Goal: Task Accomplishment & Management: Manage account settings

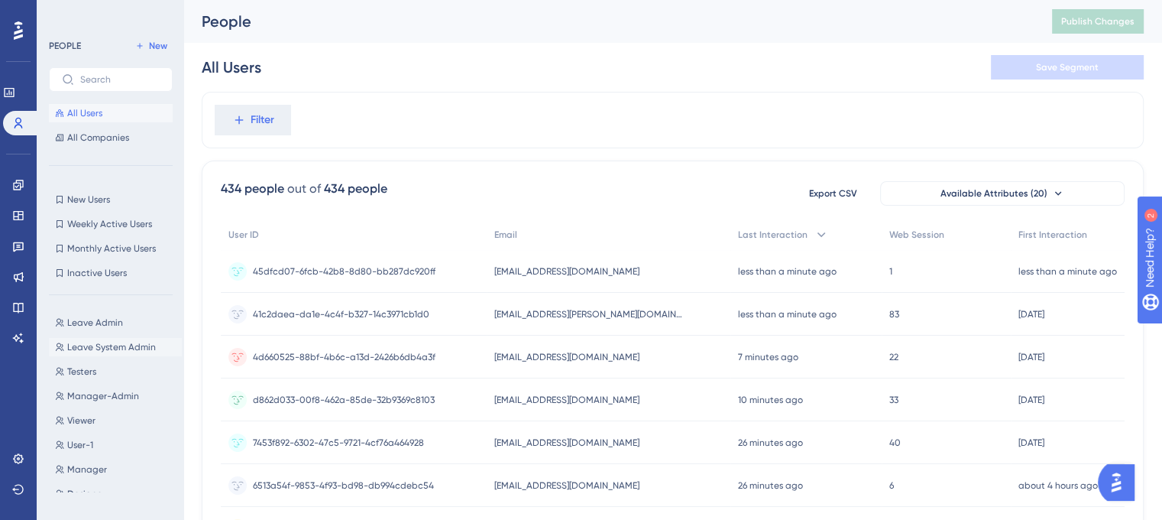
click at [117, 353] on button "Leave System Admin Leave System Admin" at bounding box center [115, 347] width 133 height 18
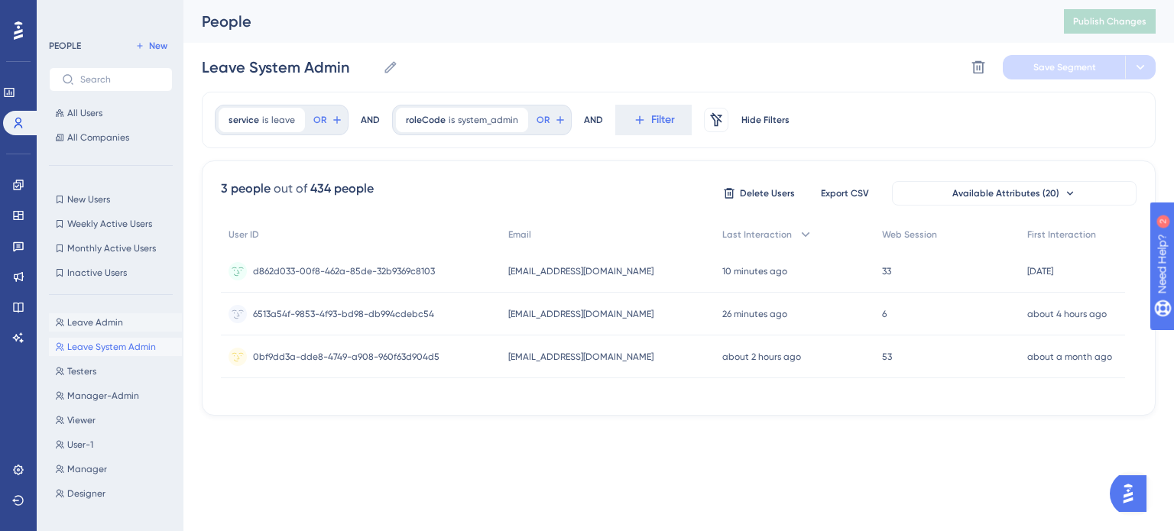
click at [104, 326] on span "Leave Admin" at bounding box center [95, 322] width 56 height 12
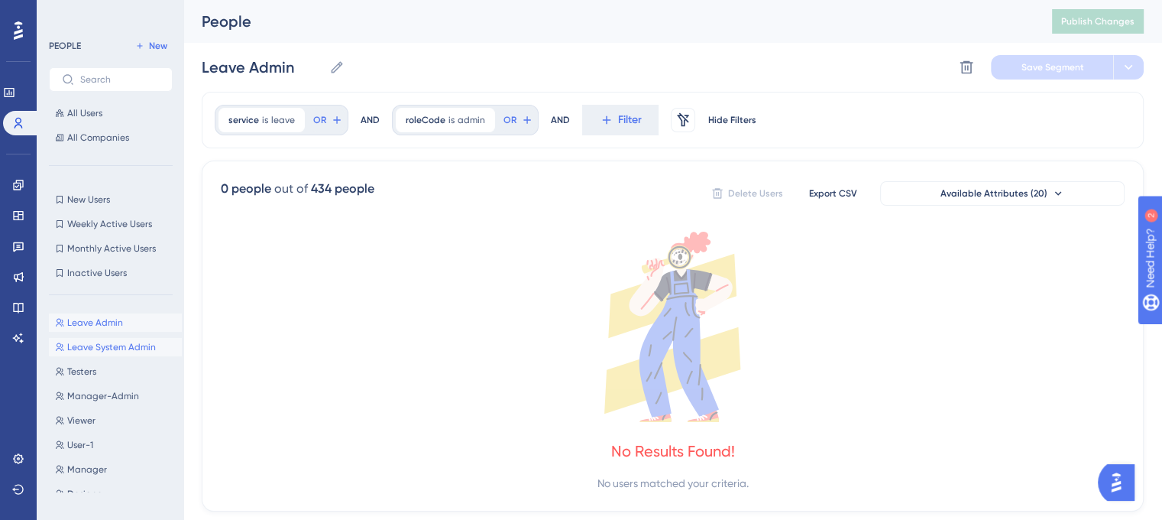
click at [105, 344] on span "Leave System Admin" at bounding box center [111, 347] width 89 height 12
type input "Leave System Admin"
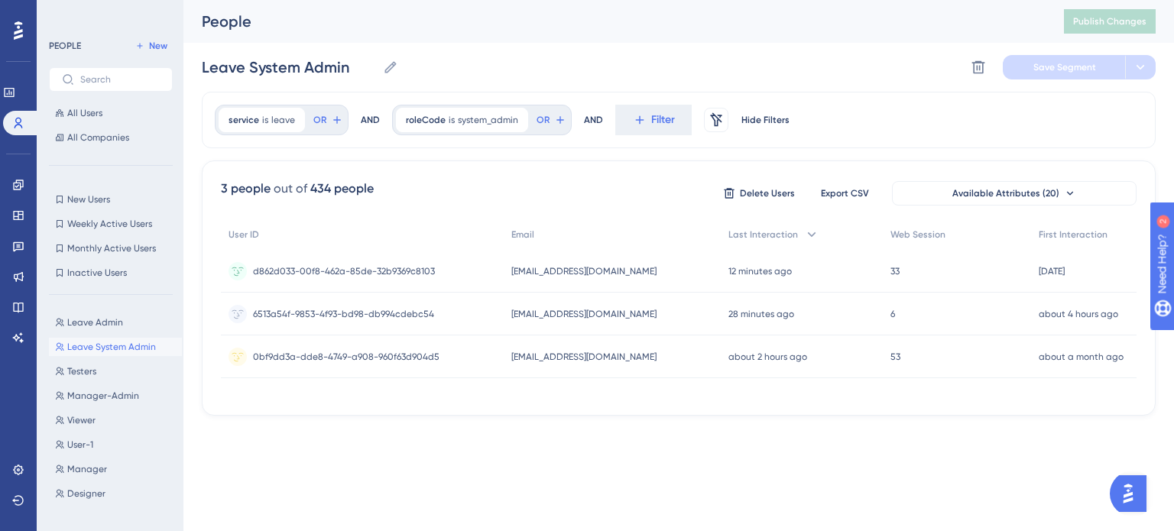
click at [110, 348] on span "Leave System Admin" at bounding box center [111, 347] width 89 height 12
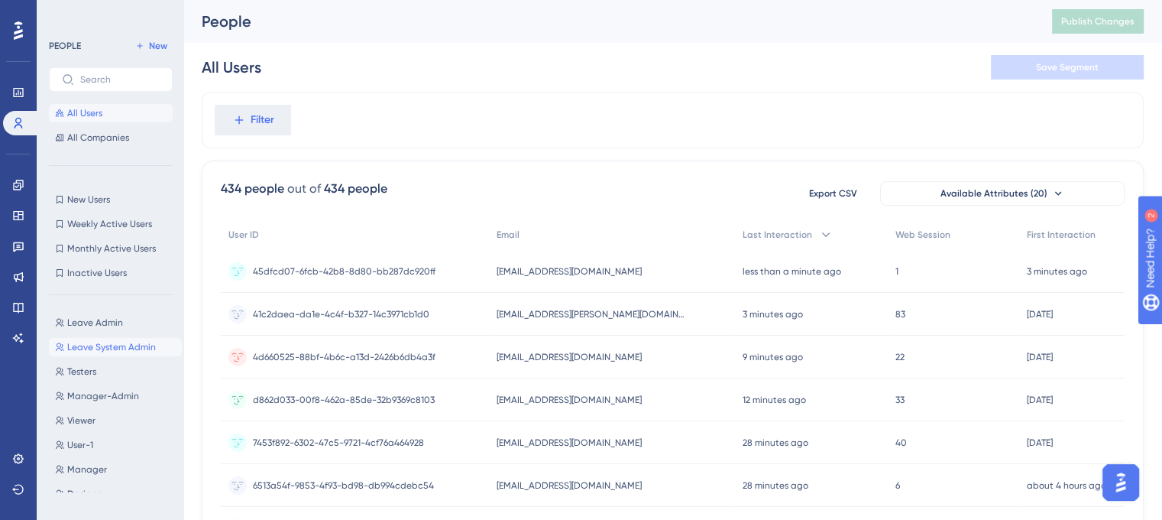
click at [115, 342] on span "Leave System Admin" at bounding box center [111, 347] width 89 height 12
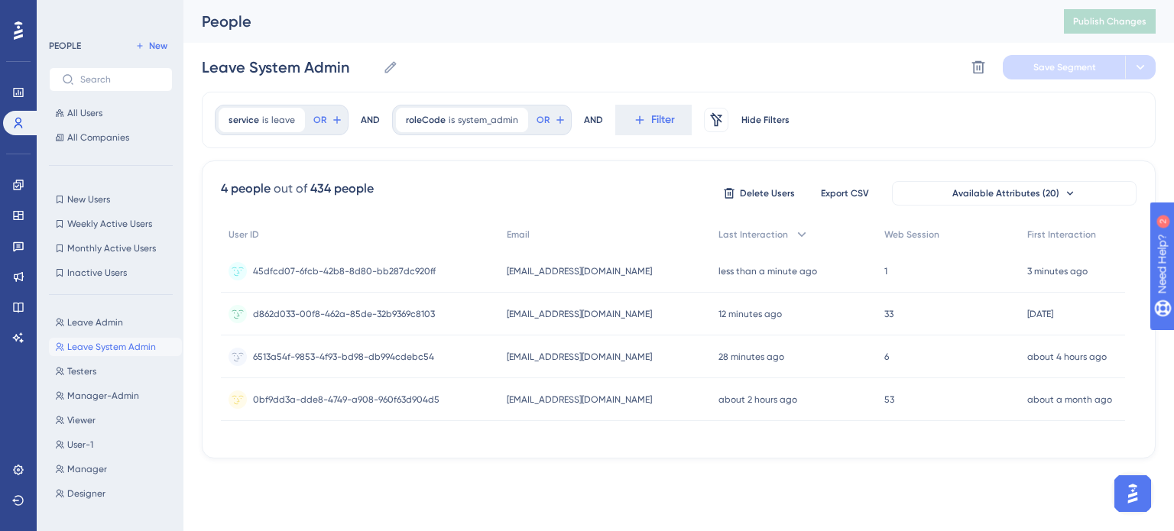
click at [588, 270] on span "[EMAIL_ADDRESS][DOMAIN_NAME]" at bounding box center [579, 271] width 145 height 12
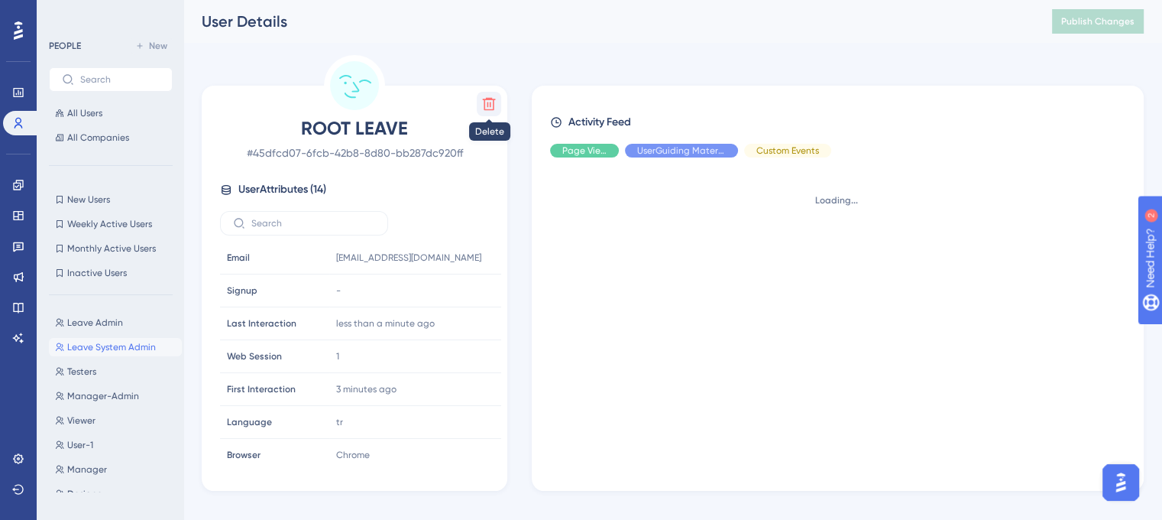
click at [484, 102] on icon at bounding box center [489, 104] width 13 height 13
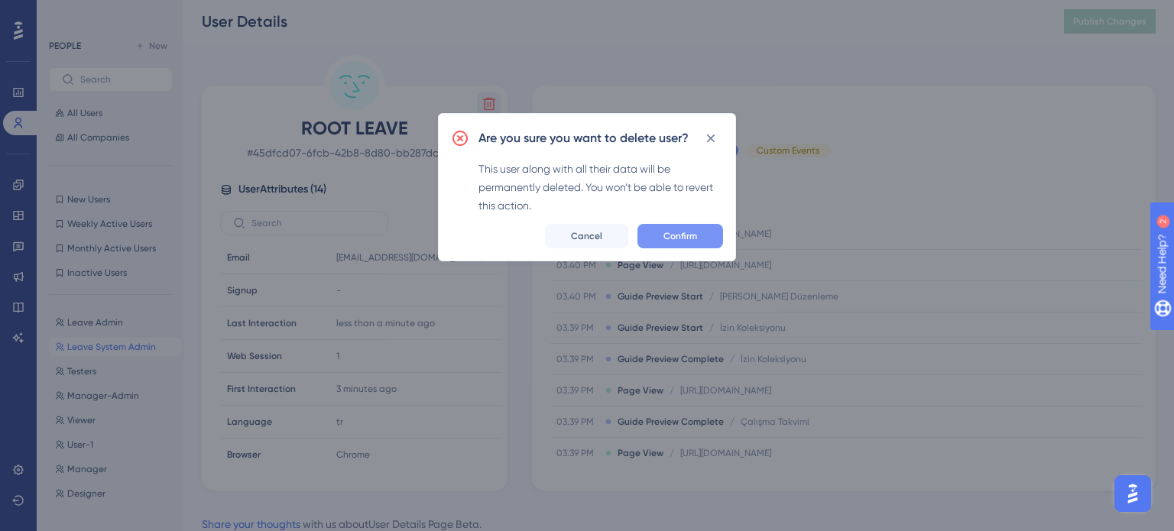
click at [675, 238] on span "Confirm" at bounding box center [680, 236] width 34 height 12
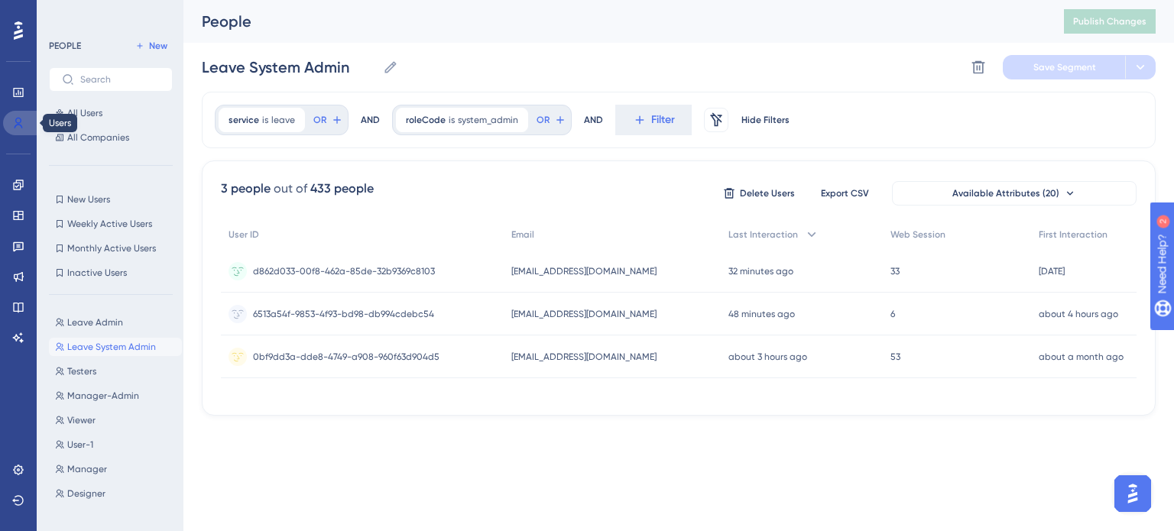
click at [19, 128] on icon at bounding box center [18, 123] width 12 height 12
click at [96, 319] on span "Leave Admin" at bounding box center [95, 322] width 56 height 12
type input "Leave Admin"
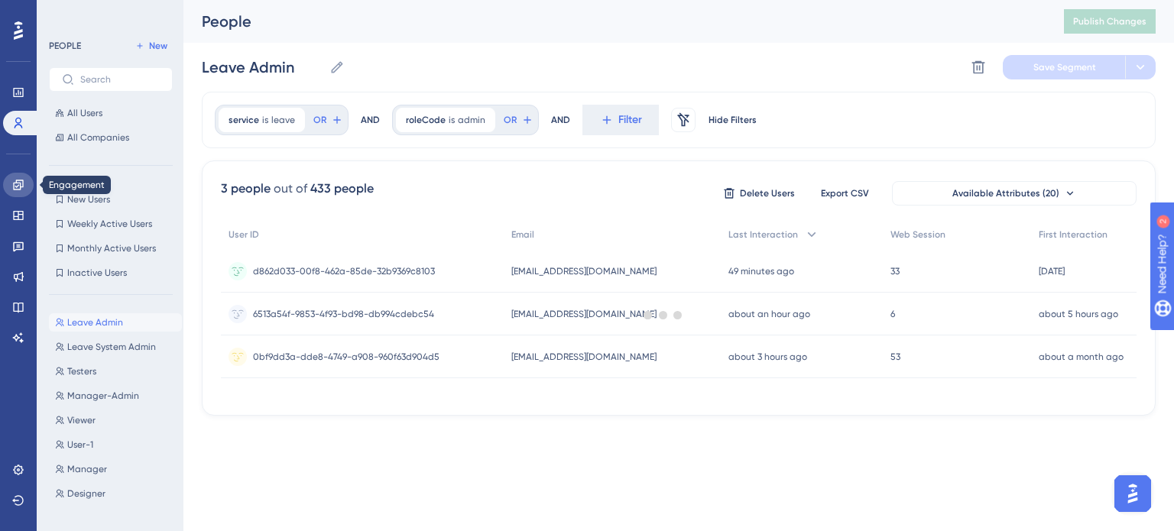
click at [21, 182] on icon at bounding box center [18, 185] width 12 height 12
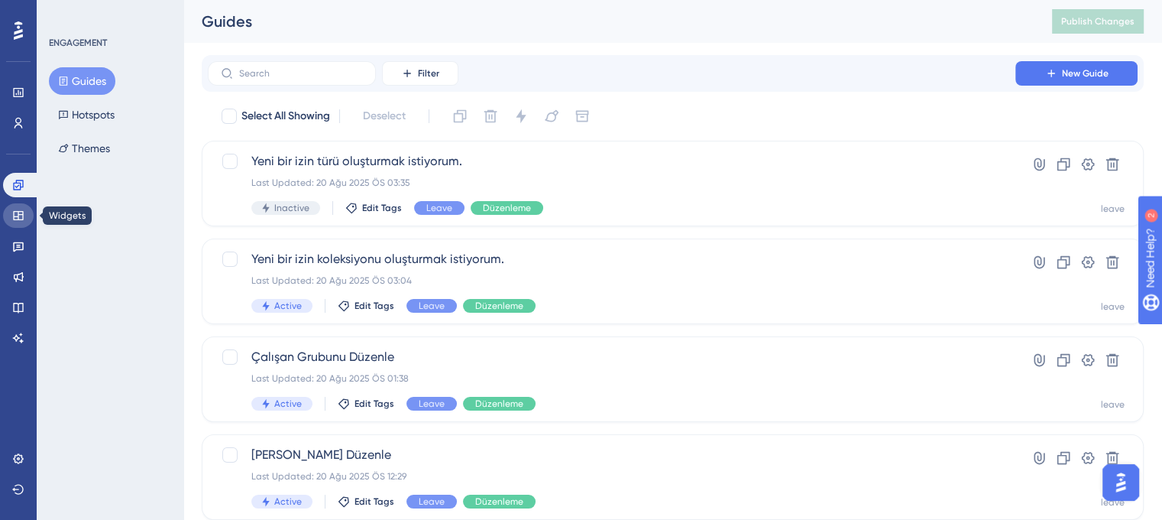
click at [21, 215] on icon at bounding box center [18, 215] width 12 height 12
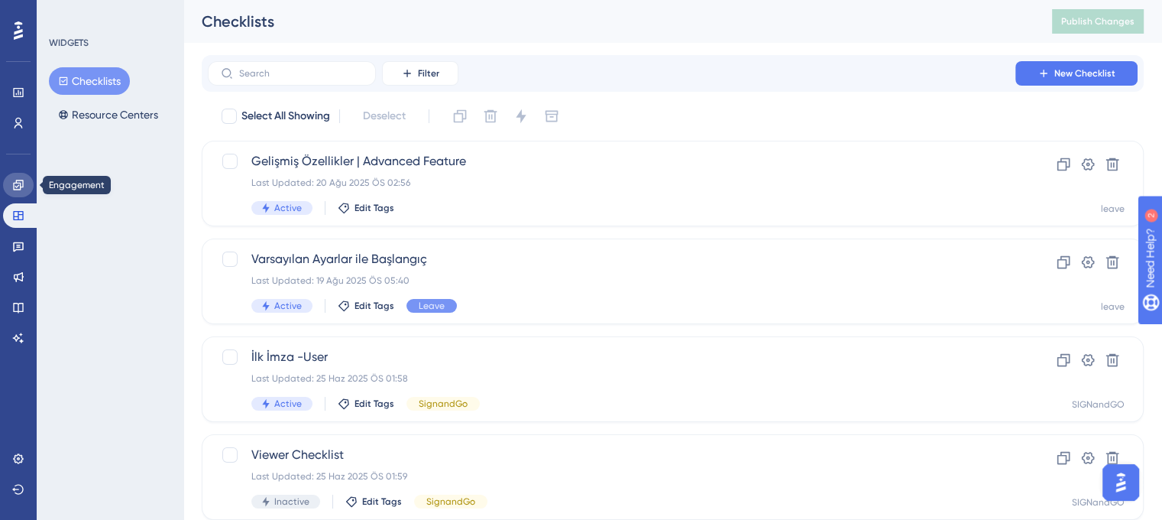
click at [21, 177] on link at bounding box center [18, 185] width 31 height 24
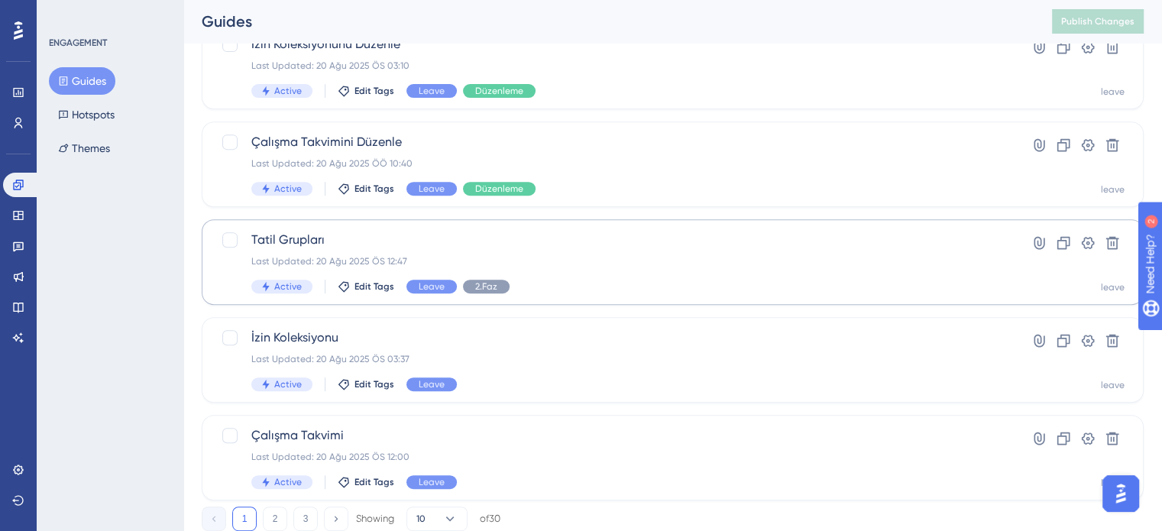
scroll to position [611, 0]
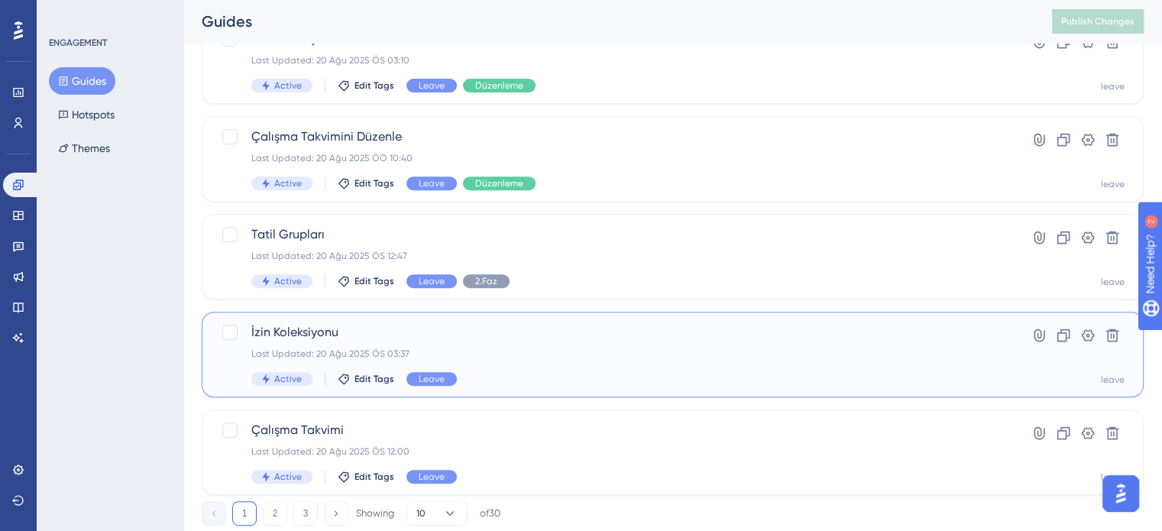
click at [556, 355] on div "Last Updated: 20 Ağu 2025 ÖS 03:37" at bounding box center [611, 354] width 721 height 12
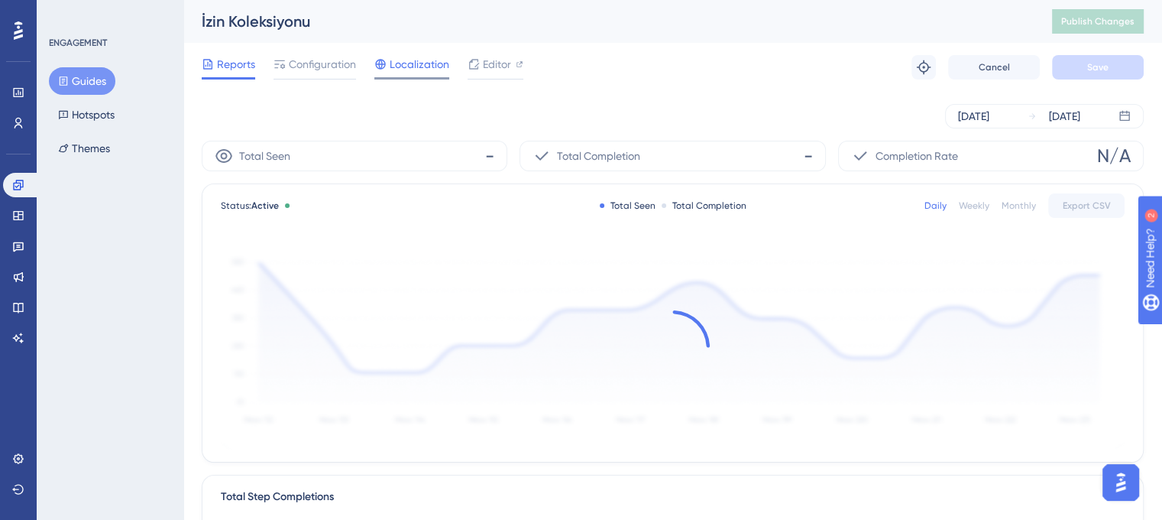
click at [416, 61] on span "Localization" at bounding box center [420, 64] width 60 height 18
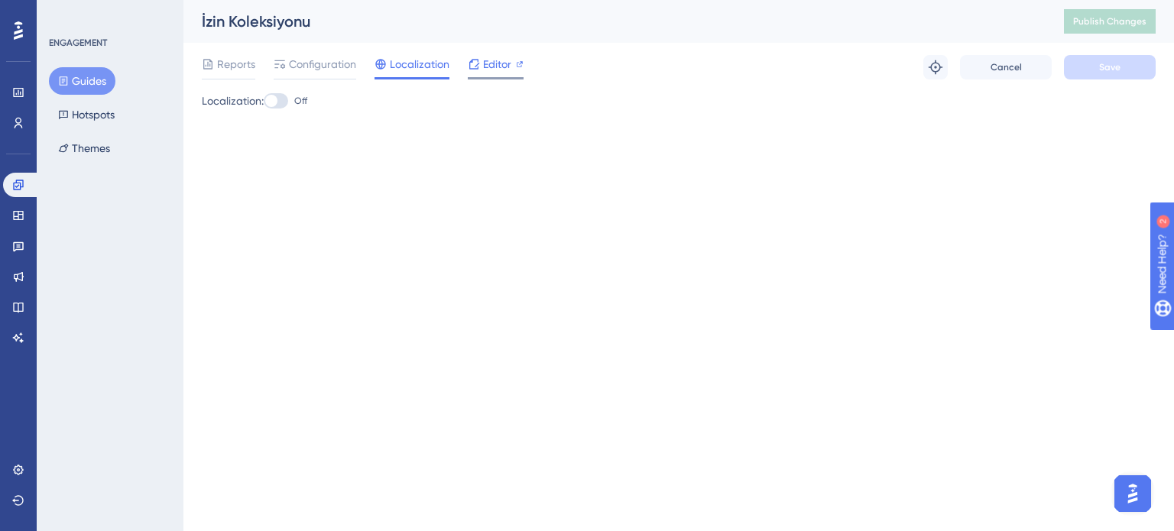
click at [489, 63] on span "Editor" at bounding box center [497, 64] width 28 height 18
click at [88, 82] on button "Guides" at bounding box center [82, 81] width 66 height 28
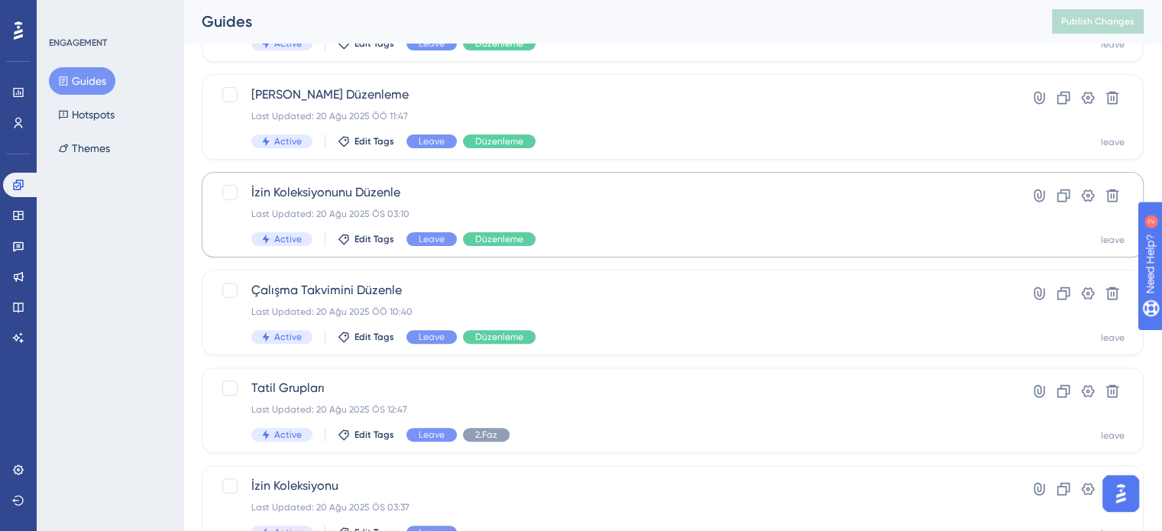
scroll to position [458, 0]
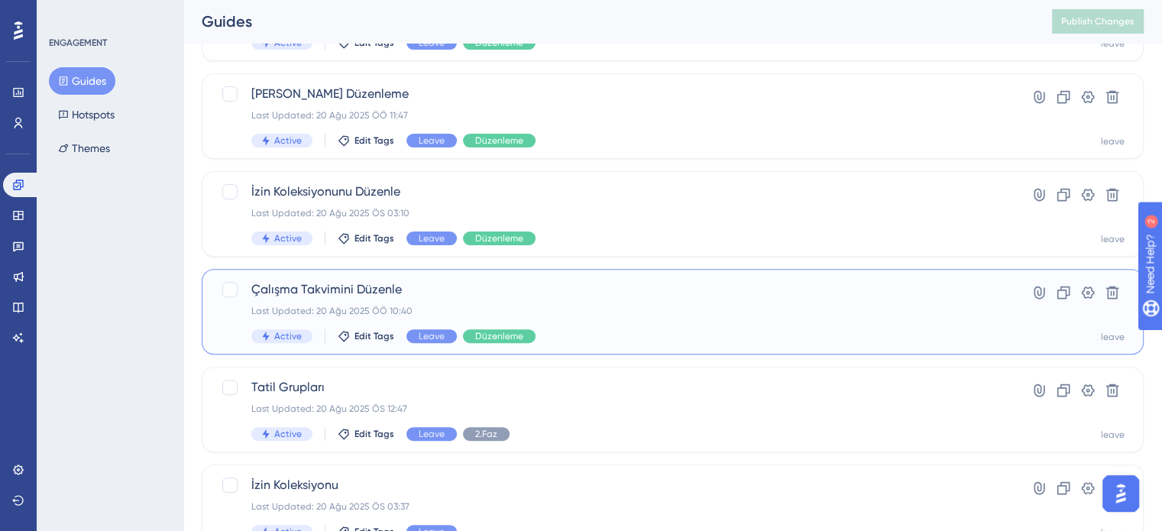
click at [508, 282] on span "Çalışma Takvimini Düzenle" at bounding box center [611, 289] width 721 height 18
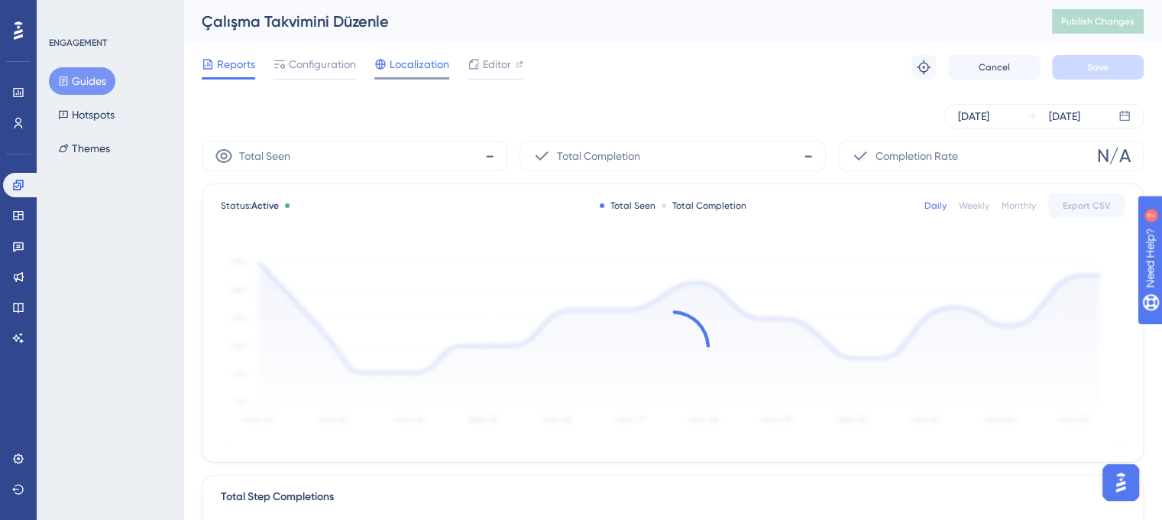
click at [424, 57] on span "Localization" at bounding box center [420, 64] width 60 height 18
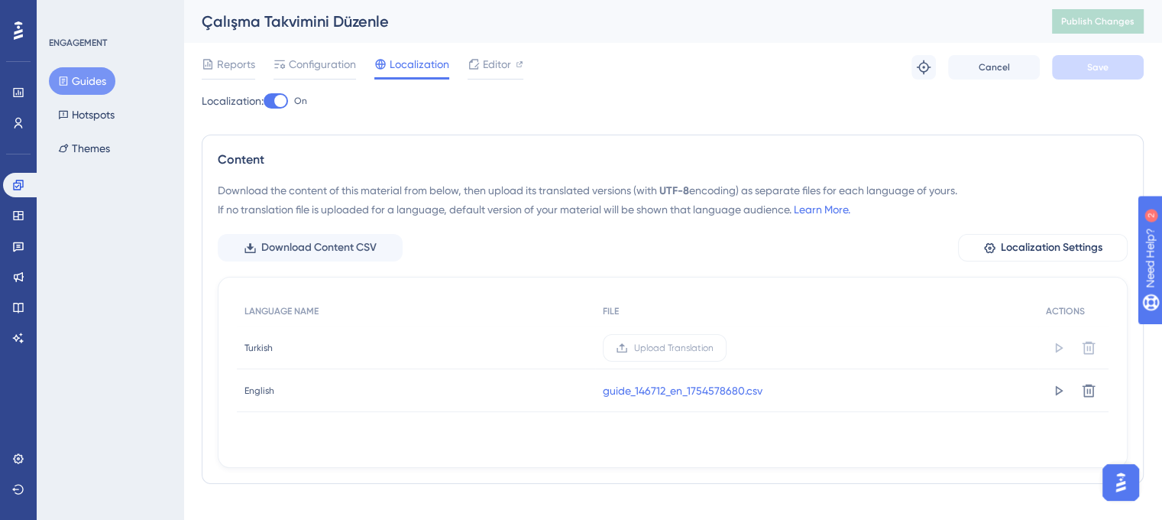
click at [281, 103] on div at bounding box center [280, 101] width 12 height 12
click at [264, 102] on input "On" at bounding box center [263, 101] width 1 height 1
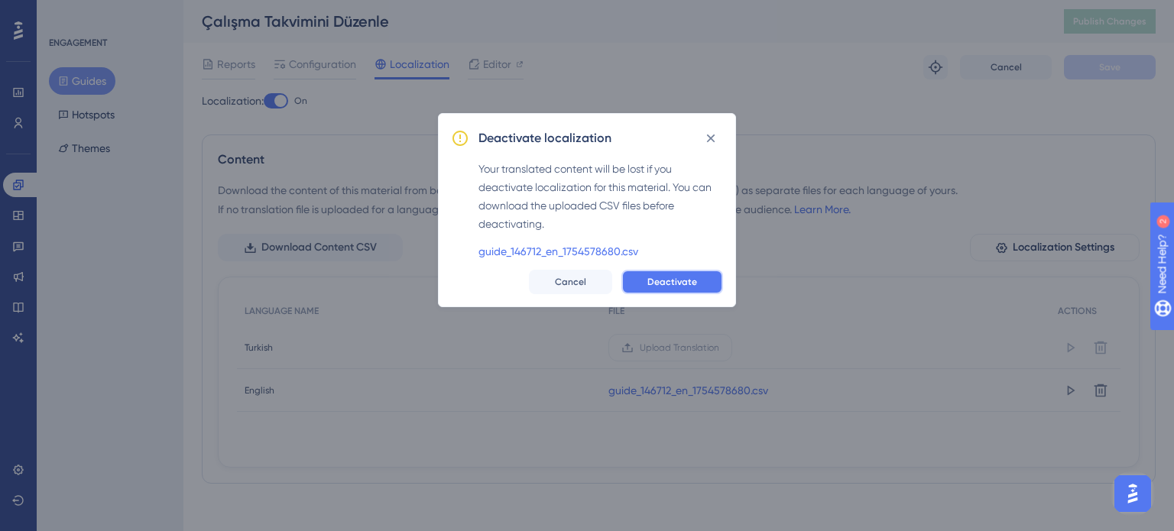
click at [657, 280] on span "Deactivate" at bounding box center [672, 282] width 50 height 12
checkbox input "false"
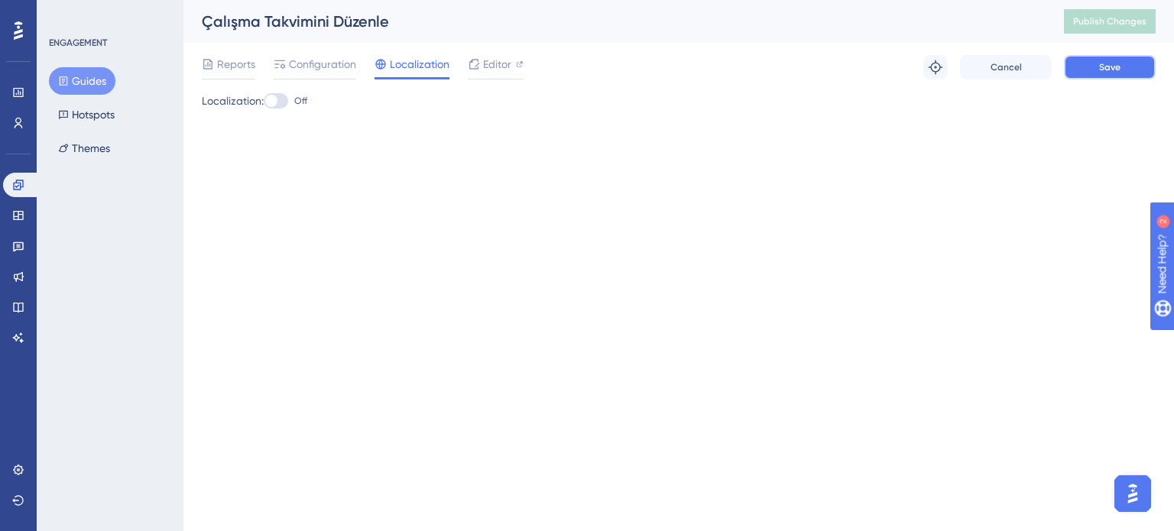
click at [1096, 60] on button "Save" at bounding box center [1110, 67] width 92 height 24
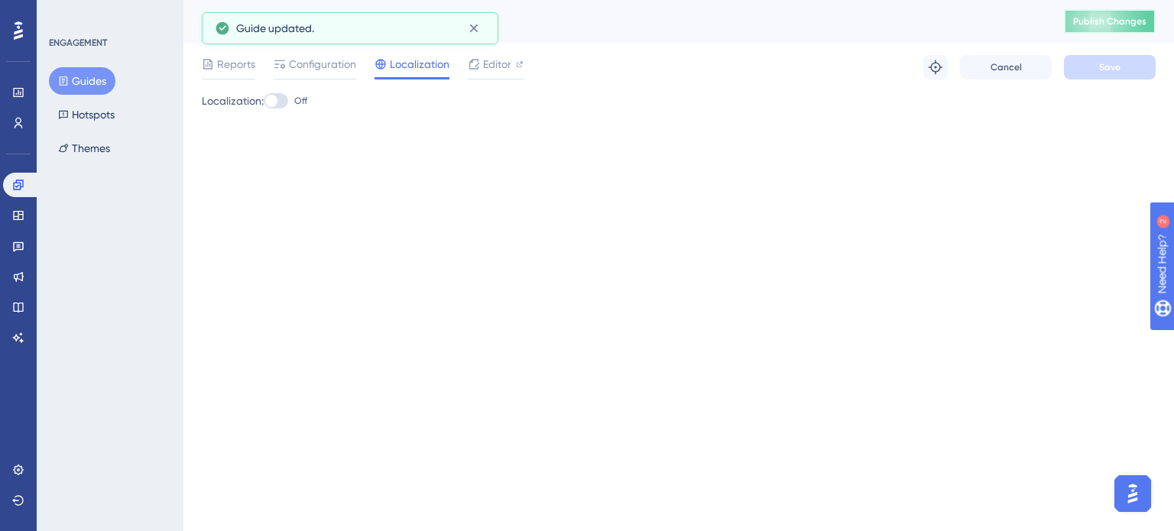
click at [1091, 24] on span "Publish Changes" at bounding box center [1109, 21] width 73 height 12
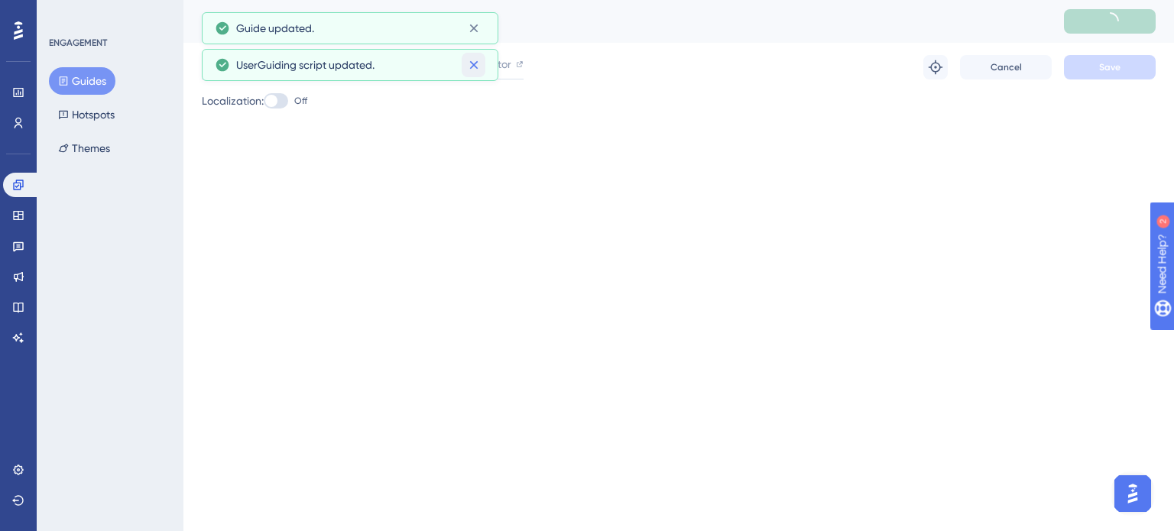
click at [476, 55] on button at bounding box center [474, 65] width 24 height 24
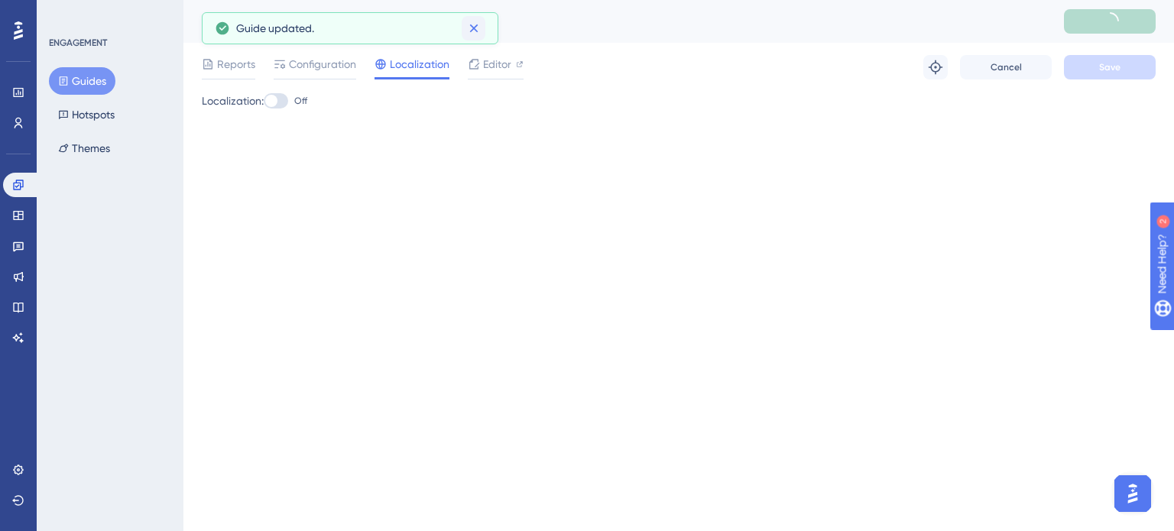
click at [474, 32] on icon at bounding box center [473, 28] width 15 height 15
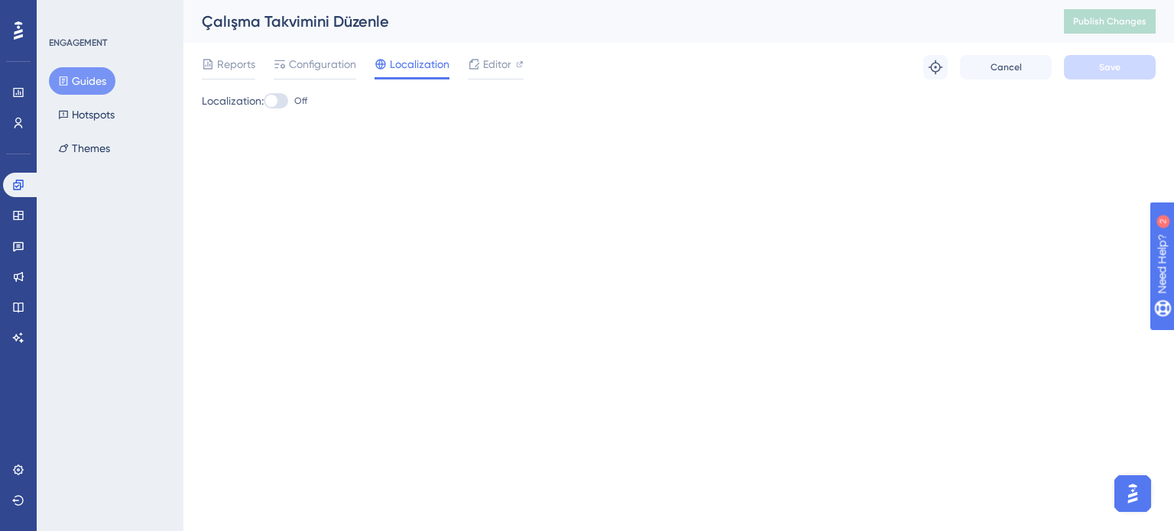
click at [64, 82] on icon at bounding box center [63, 81] width 11 height 11
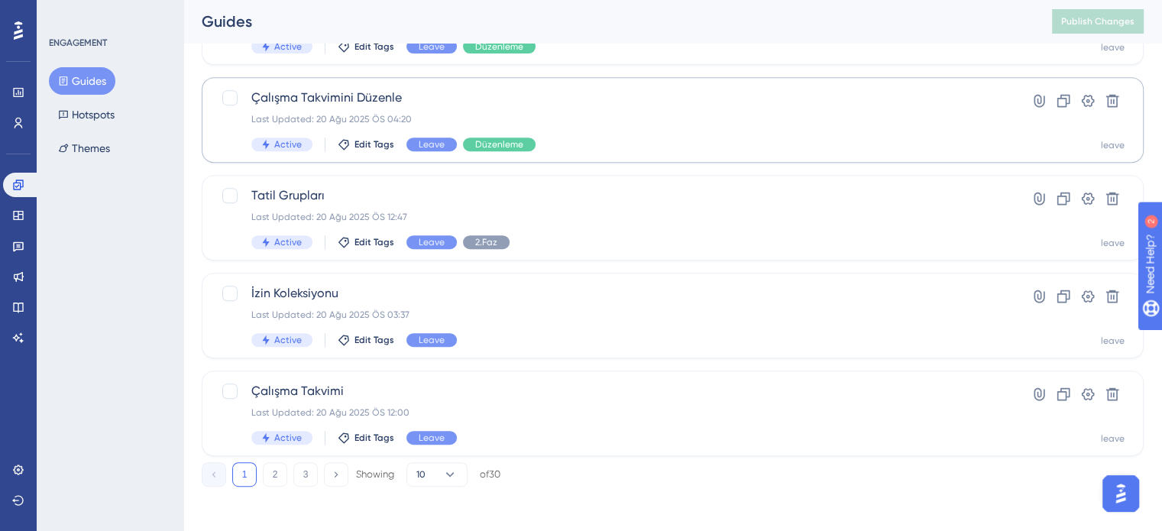
scroll to position [654, 0]
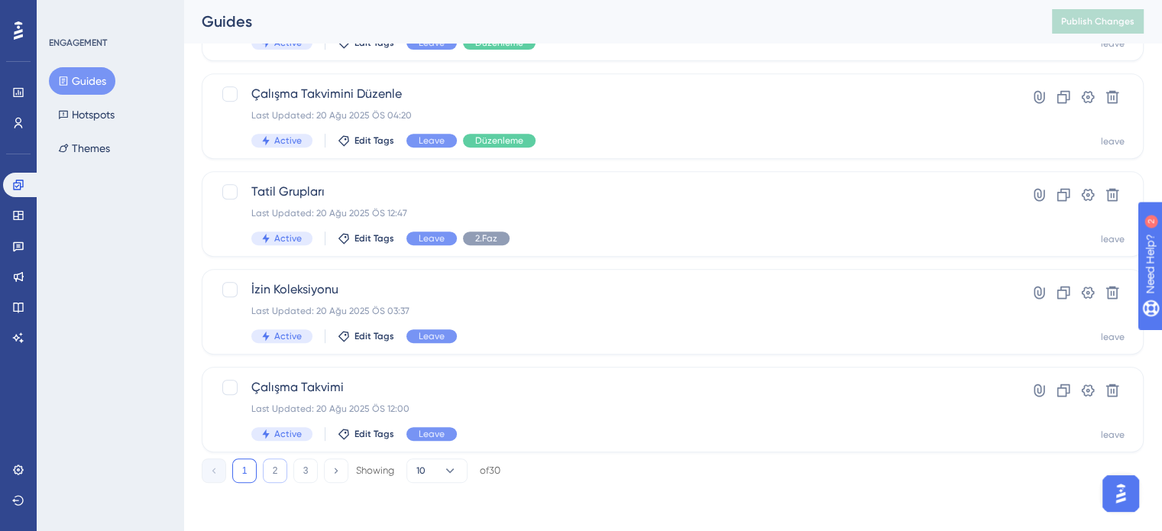
click at [272, 469] on button "2" at bounding box center [275, 470] width 24 height 24
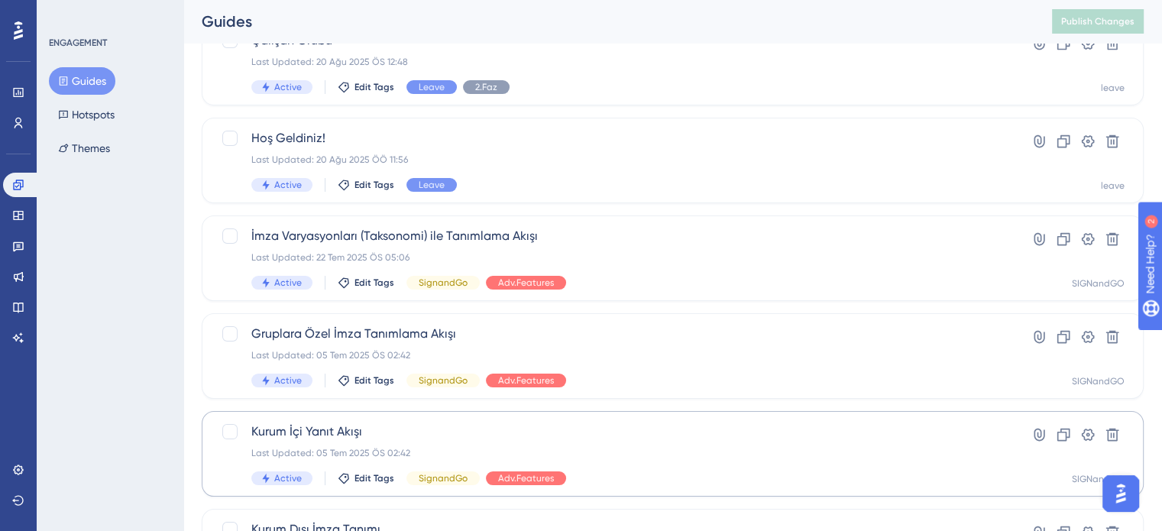
scroll to position [119, 0]
click at [402, 164] on div "Last Updated: 20 Ağu 2025 ÖÖ 11:56" at bounding box center [611, 161] width 721 height 12
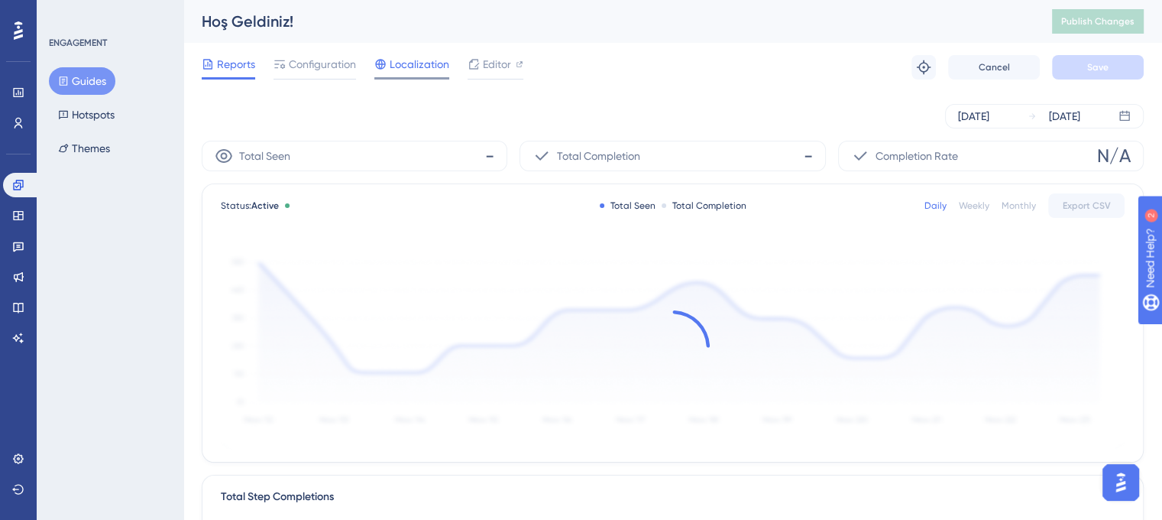
click at [409, 60] on span "Localization" at bounding box center [420, 64] width 60 height 18
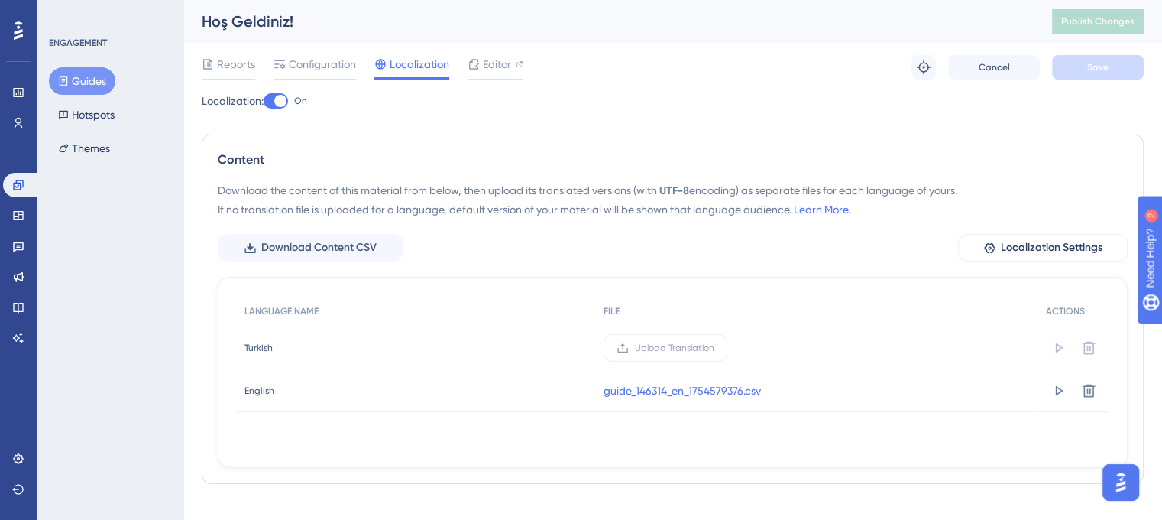
click at [287, 98] on div at bounding box center [280, 101] width 12 height 12
click at [264, 101] on input "On" at bounding box center [263, 101] width 1 height 1
checkbox input "true"
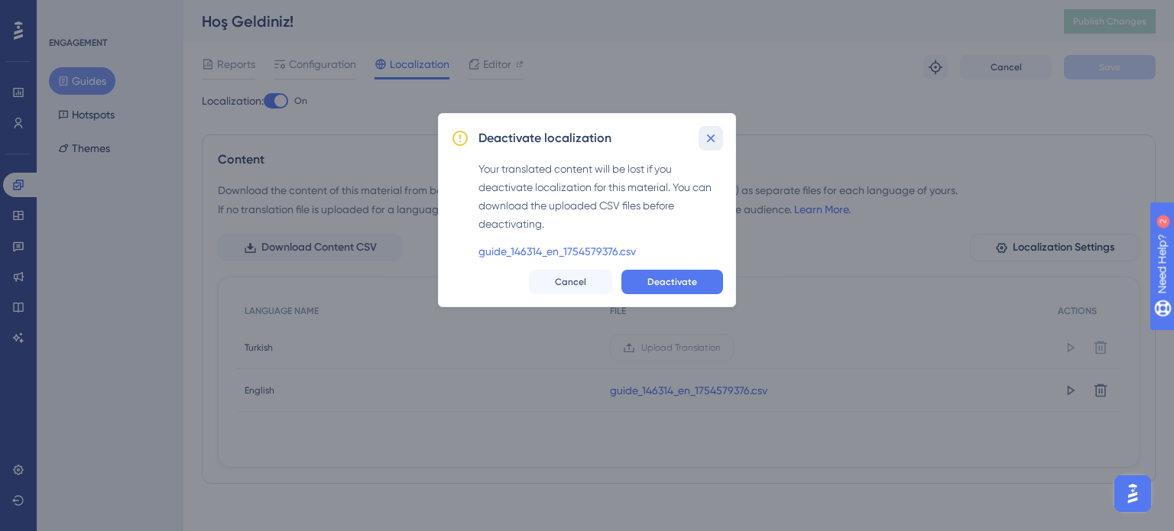
click at [712, 138] on icon at bounding box center [711, 138] width 8 height 8
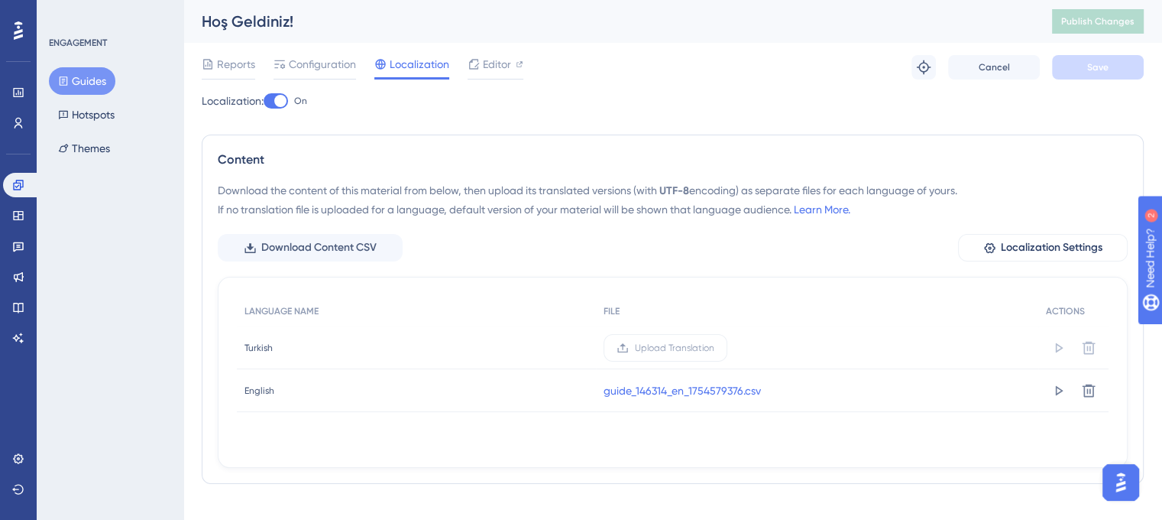
click at [86, 78] on button "Guides" at bounding box center [82, 81] width 66 height 28
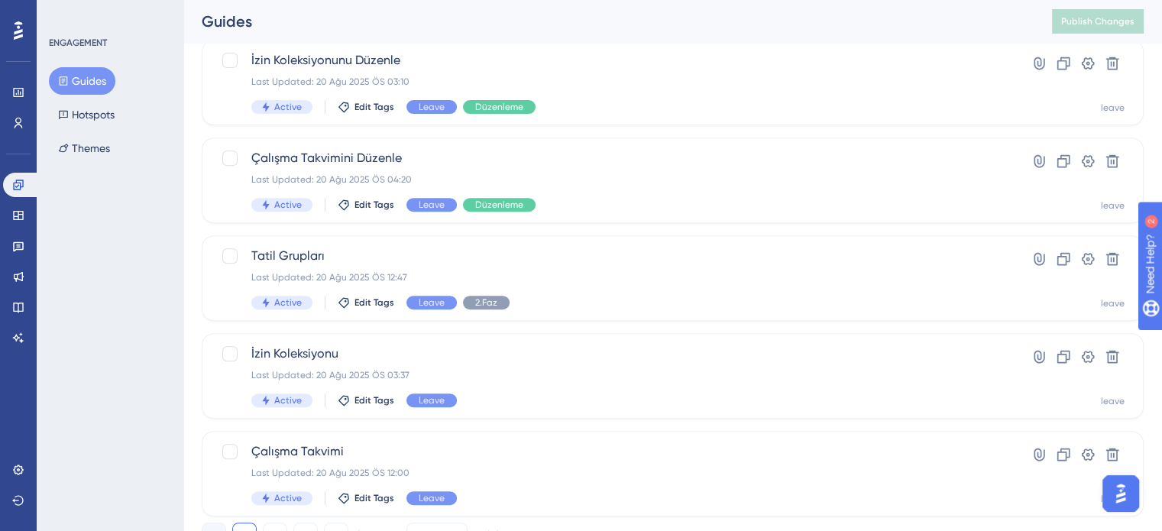
scroll to position [654, 0]
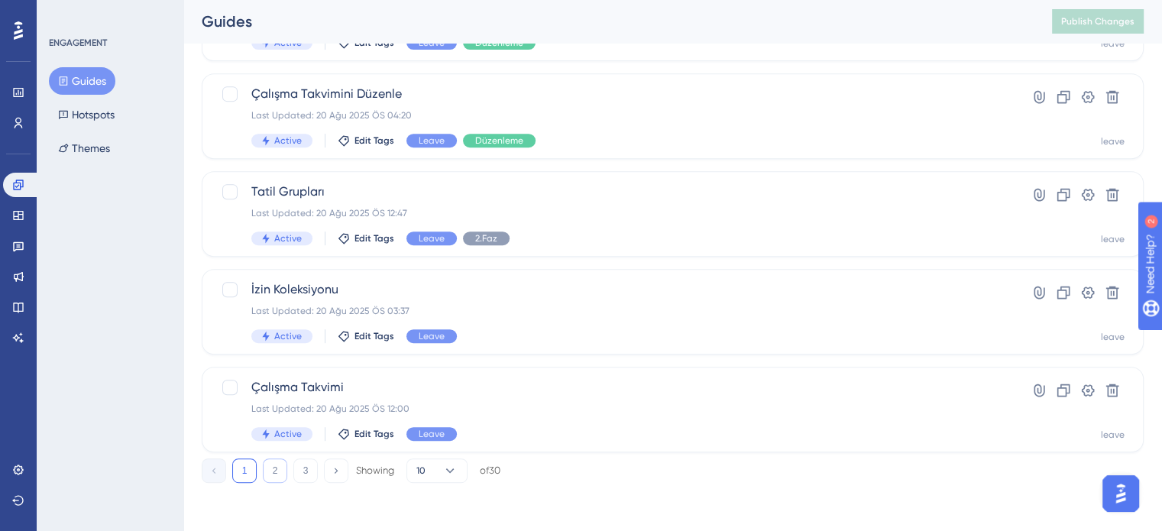
click at [280, 472] on button "2" at bounding box center [275, 470] width 24 height 24
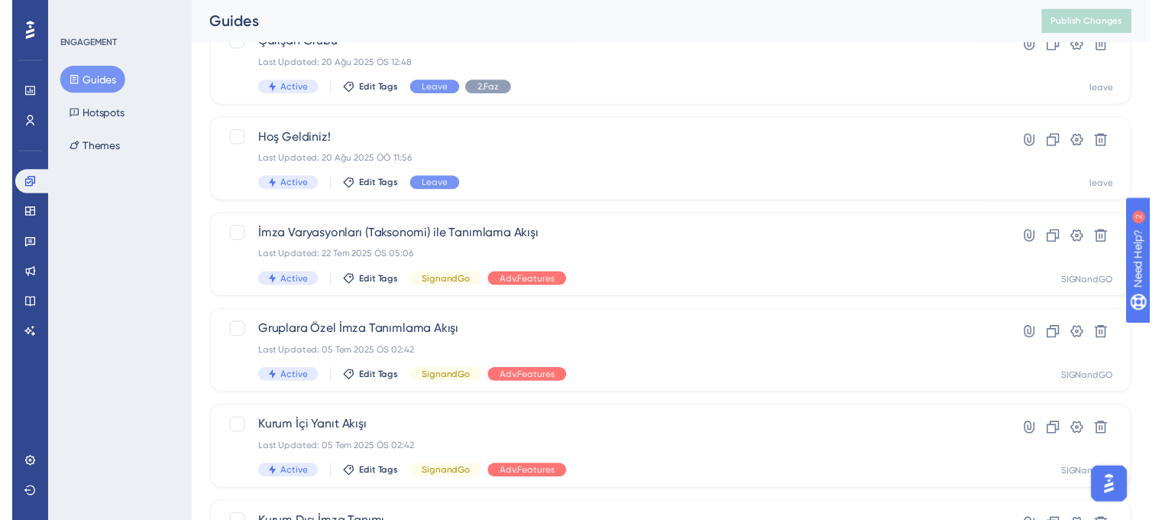
scroll to position [0, 0]
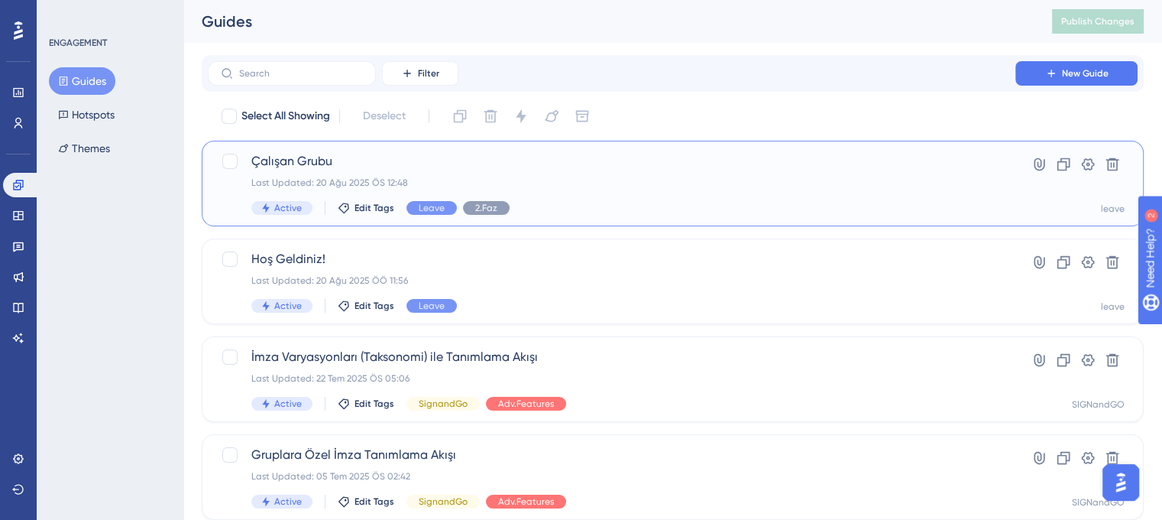
click at [555, 157] on span "Çalışan Grubu" at bounding box center [611, 161] width 721 height 18
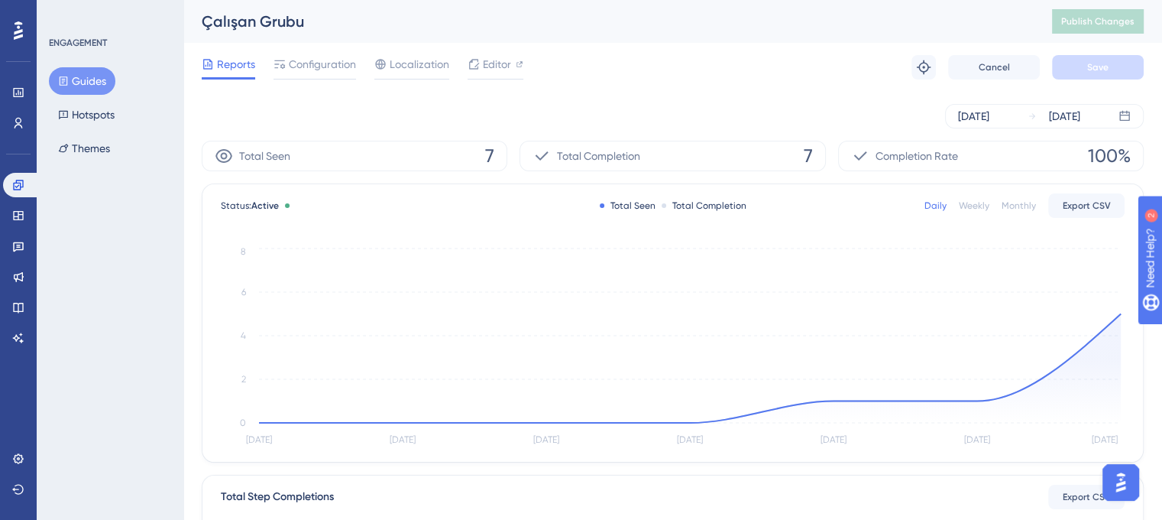
click at [397, 47] on div "Reports Configuration Localization Editor Troubleshoot Cancel Save" at bounding box center [673, 67] width 942 height 49
click at [397, 69] on span "Localization" at bounding box center [420, 64] width 60 height 18
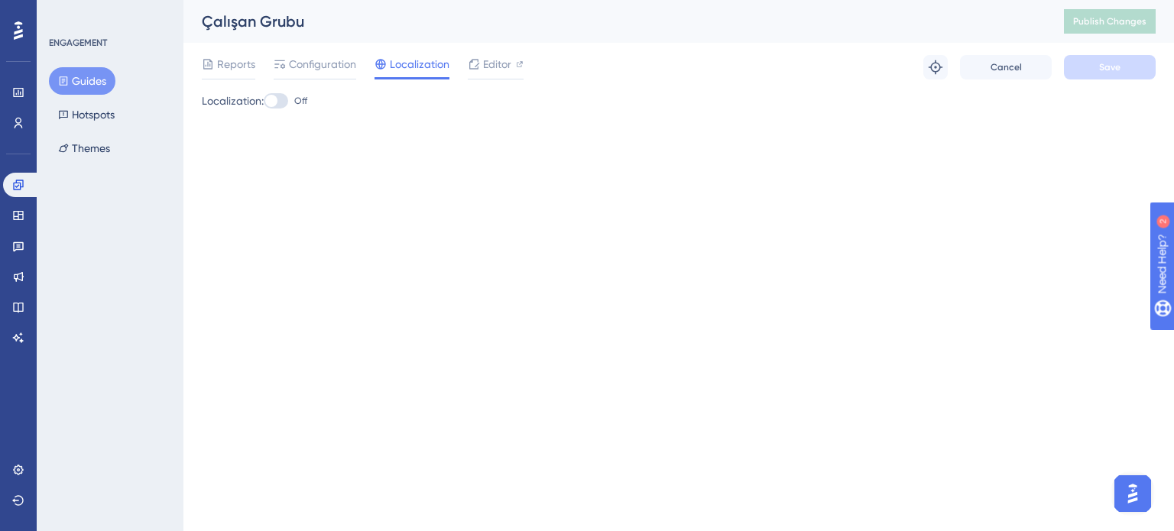
click at [62, 81] on icon at bounding box center [64, 80] width 8 height 9
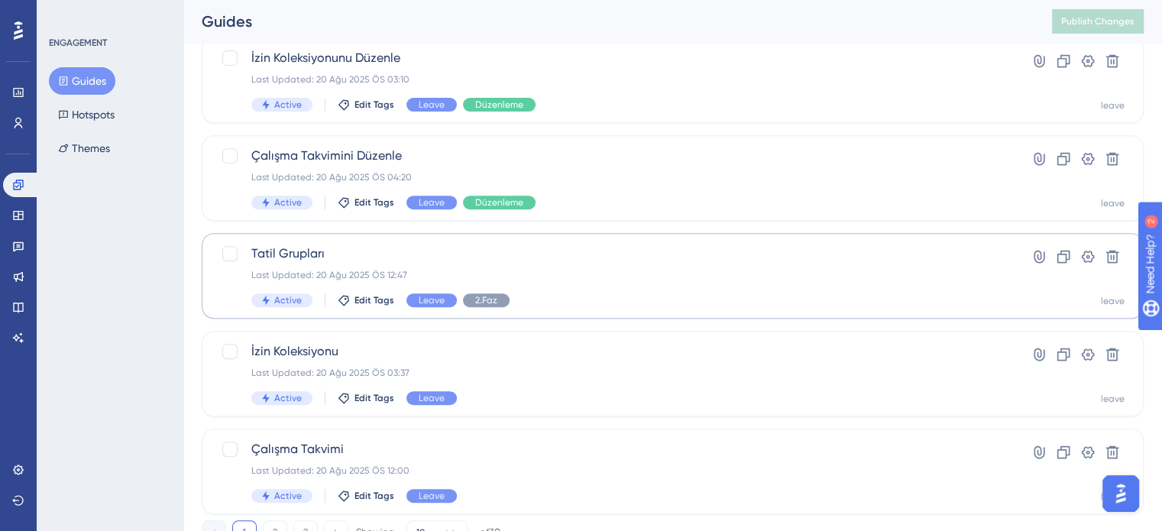
scroll to position [654, 0]
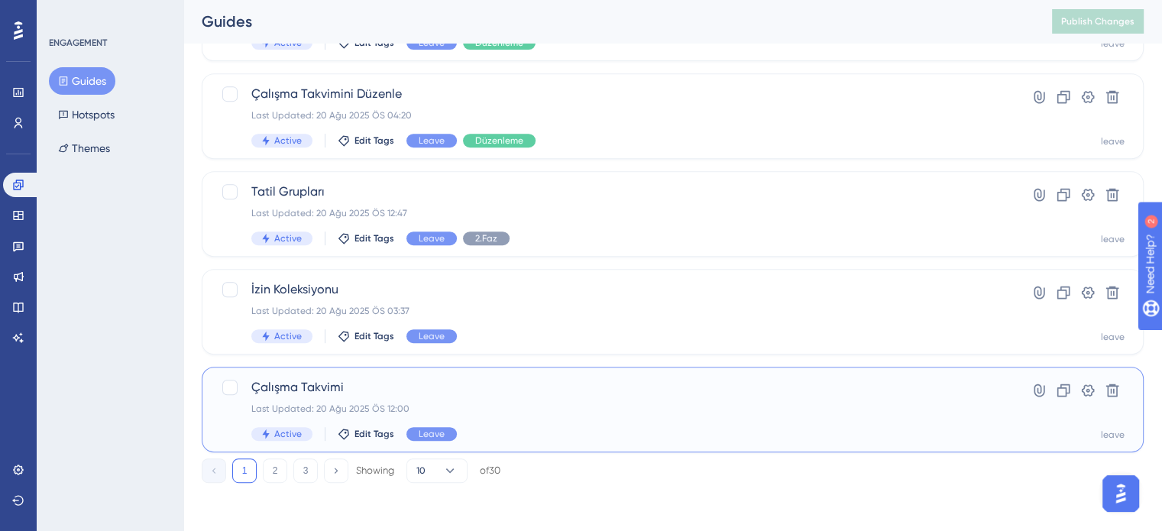
click at [437, 394] on span "Çalışma Takvimi" at bounding box center [611, 387] width 721 height 18
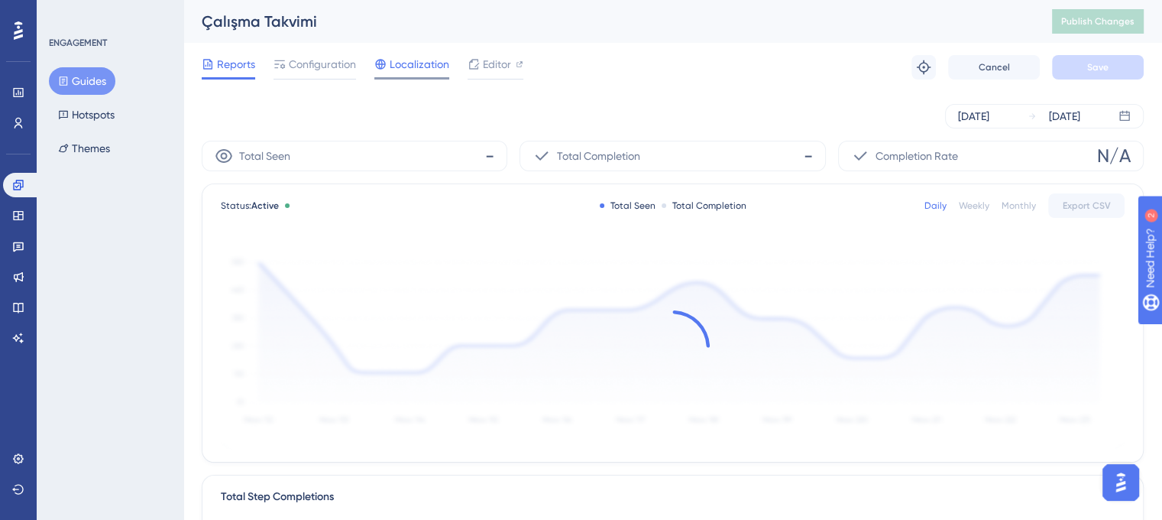
click at [407, 68] on span "Localization" at bounding box center [420, 64] width 60 height 18
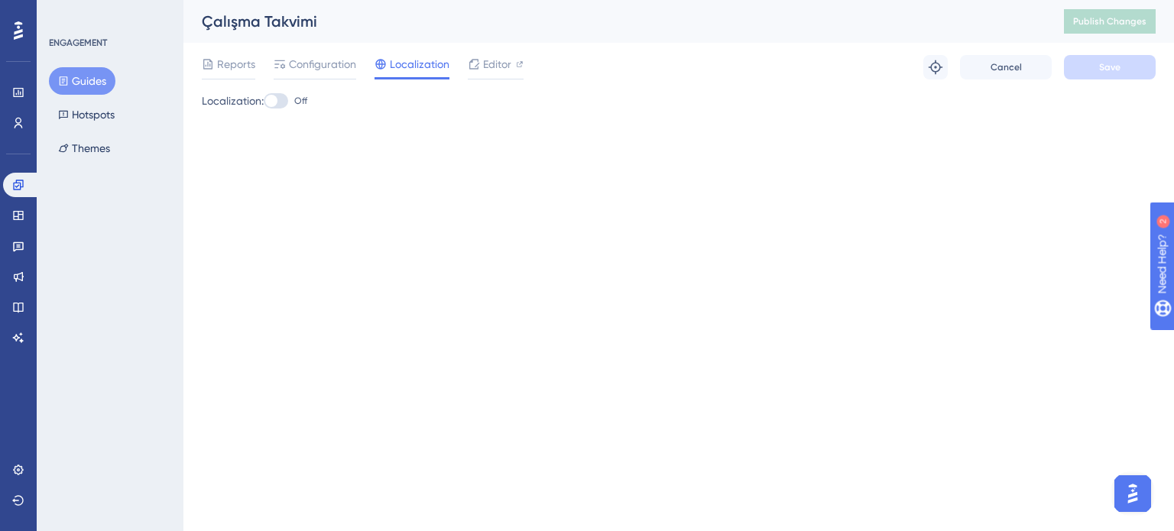
click at [91, 76] on button "Guides" at bounding box center [82, 81] width 66 height 28
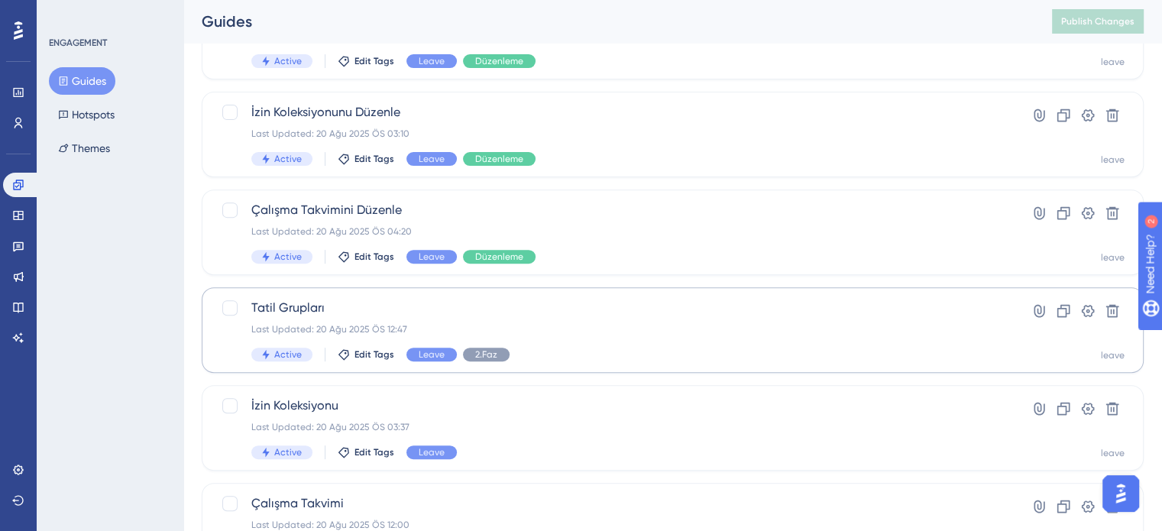
scroll to position [654, 0]
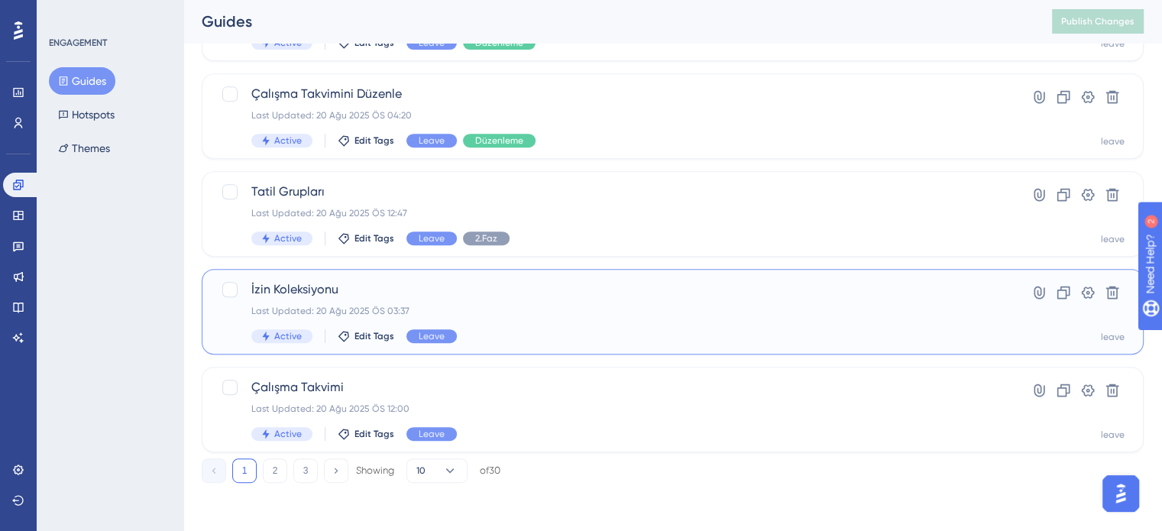
click at [452, 341] on div "Leave" at bounding box center [431, 336] width 50 height 14
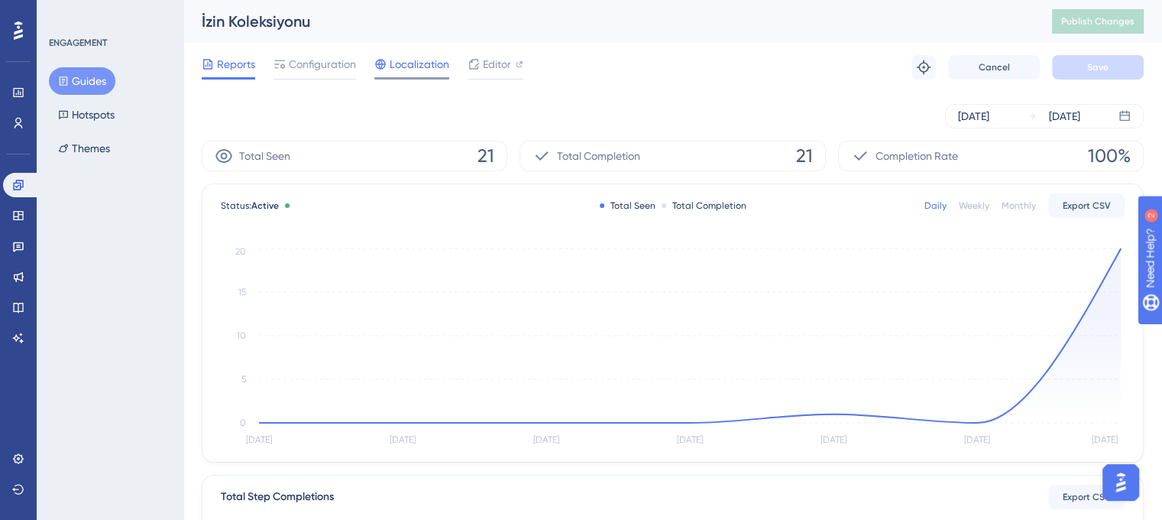
click at [411, 64] on span "Localization" at bounding box center [420, 64] width 60 height 18
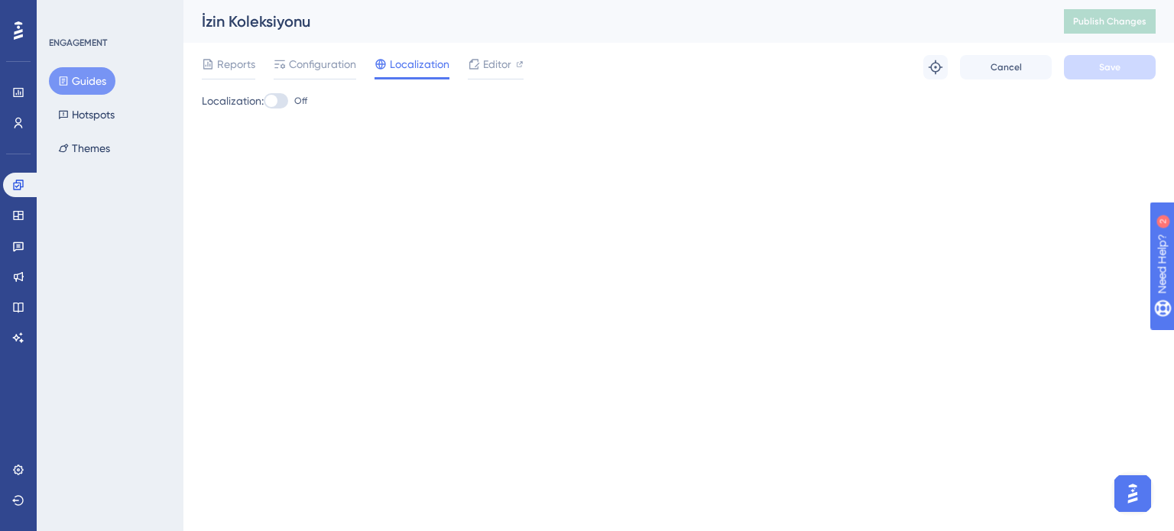
click at [58, 83] on icon at bounding box center [63, 81] width 11 height 11
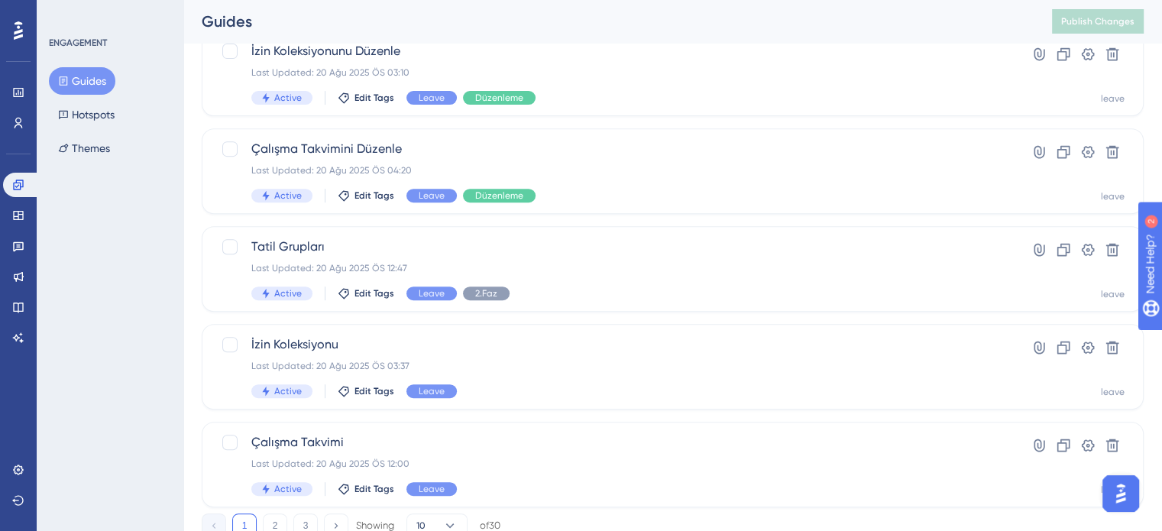
scroll to position [611, 0]
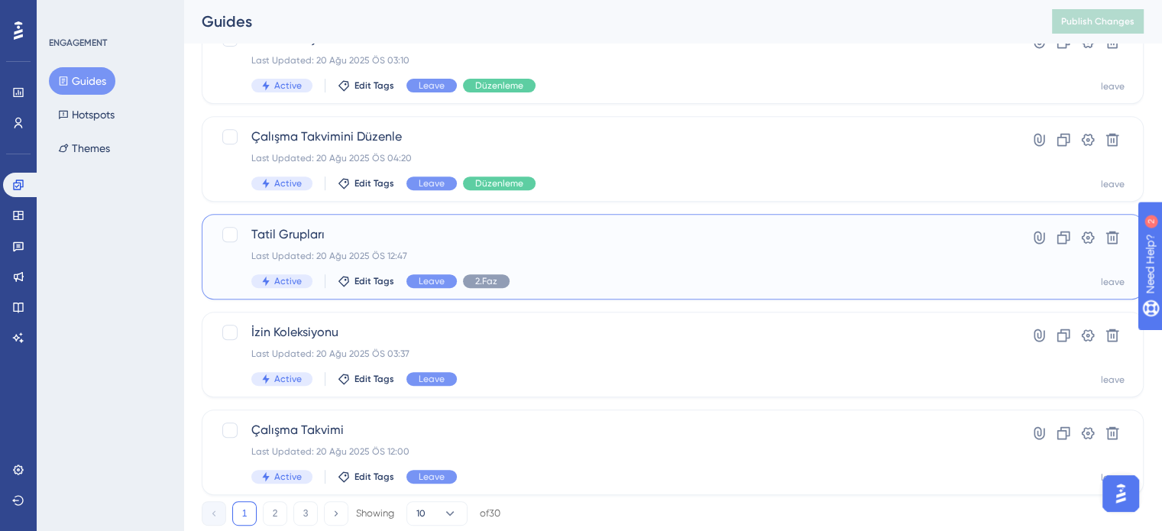
click at [489, 237] on span "Tatil Grupları" at bounding box center [611, 234] width 721 height 18
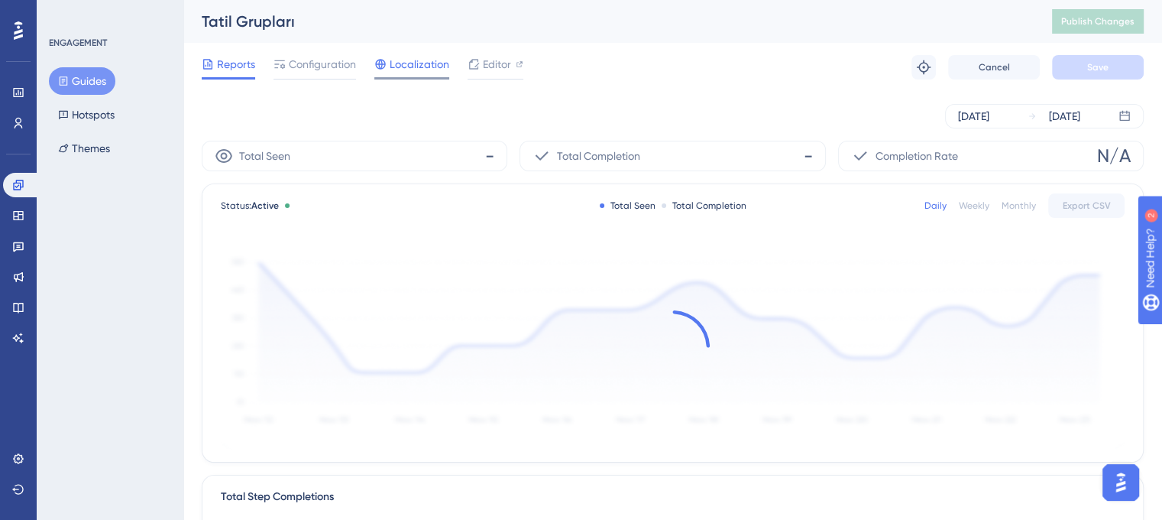
click at [401, 62] on span "Localization" at bounding box center [420, 64] width 60 height 18
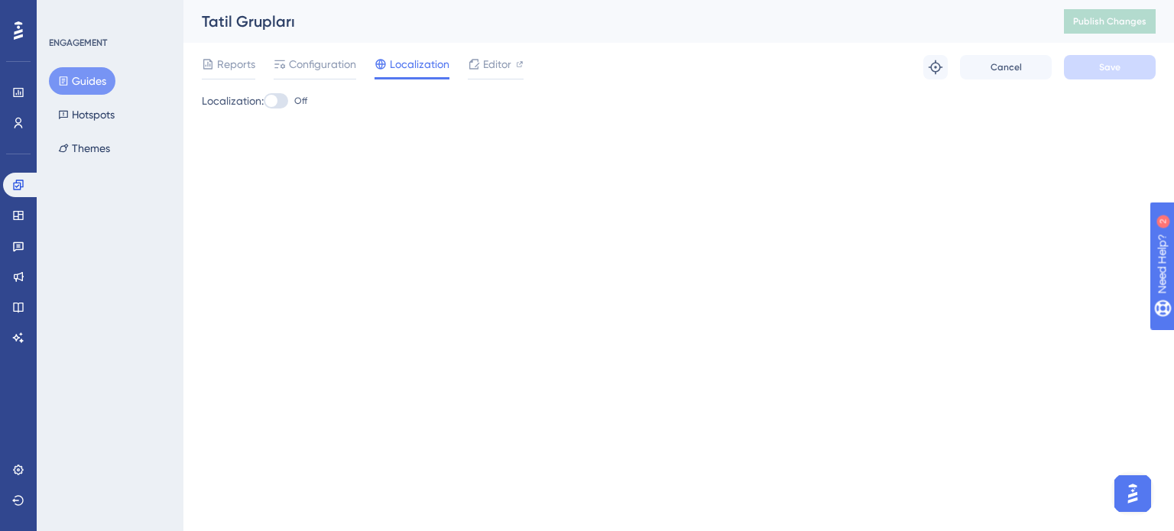
click at [73, 82] on button "Guides" at bounding box center [82, 81] width 66 height 28
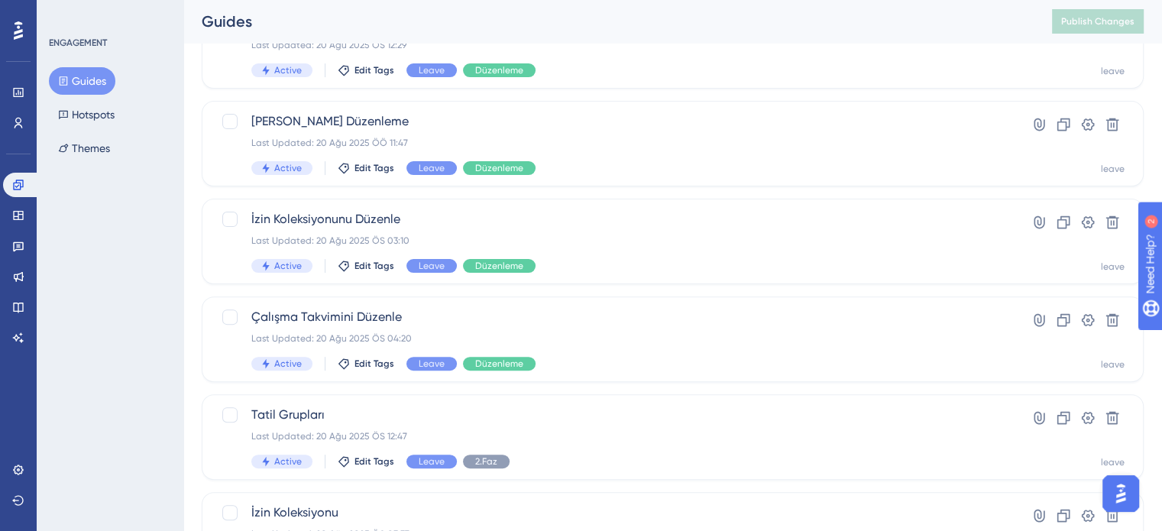
scroll to position [535, 0]
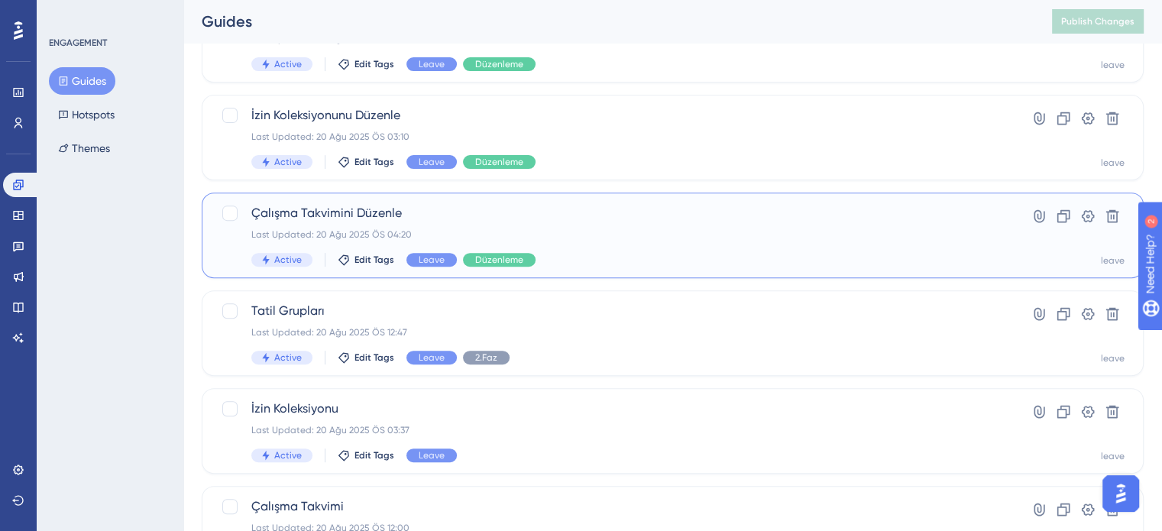
click at [533, 205] on span "Çalışma Takvimini Düzenle" at bounding box center [611, 213] width 721 height 18
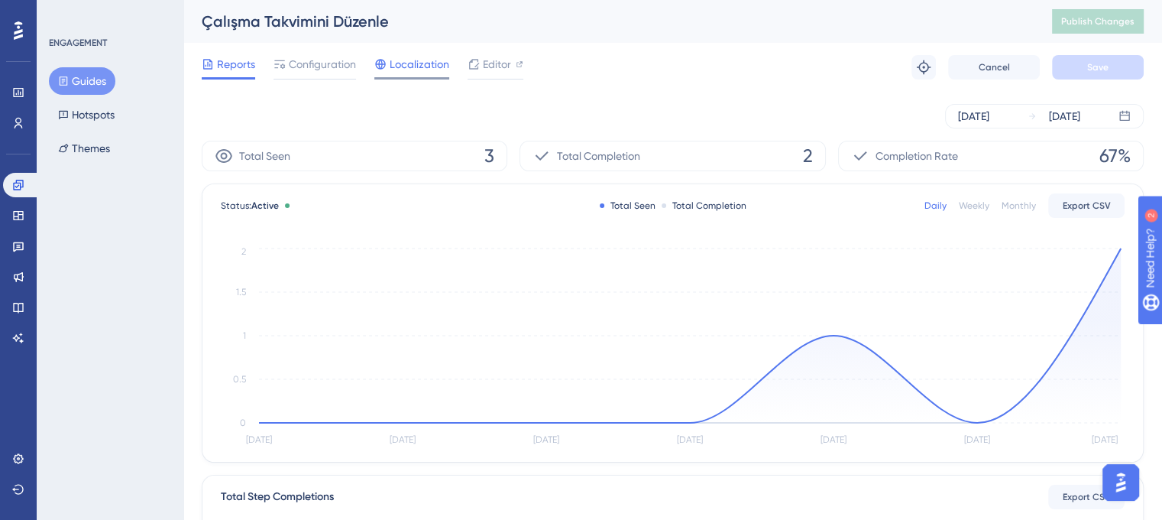
click at [427, 63] on span "Localization" at bounding box center [420, 64] width 60 height 18
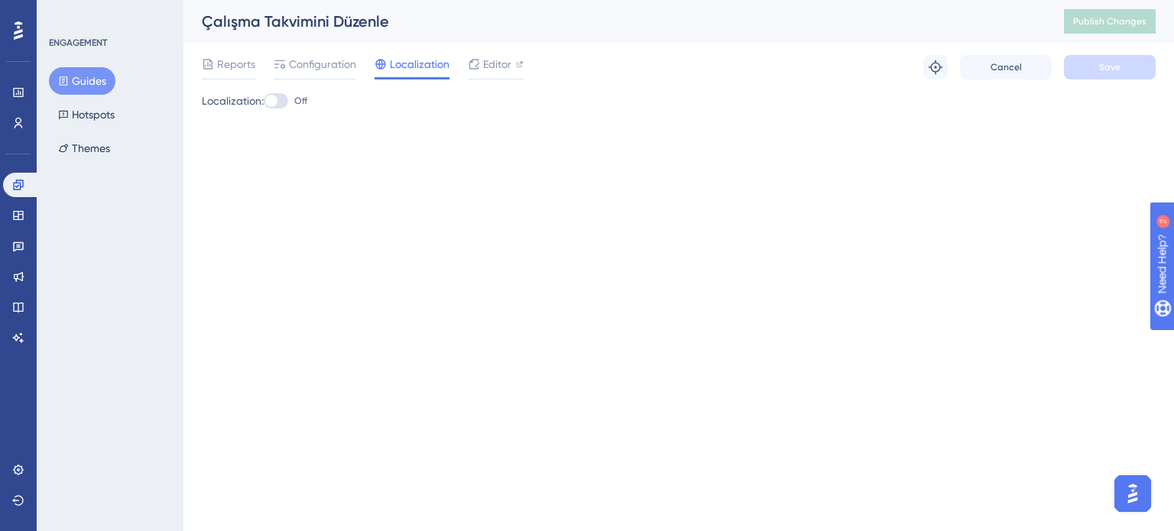
click at [80, 76] on button "Guides" at bounding box center [82, 81] width 66 height 28
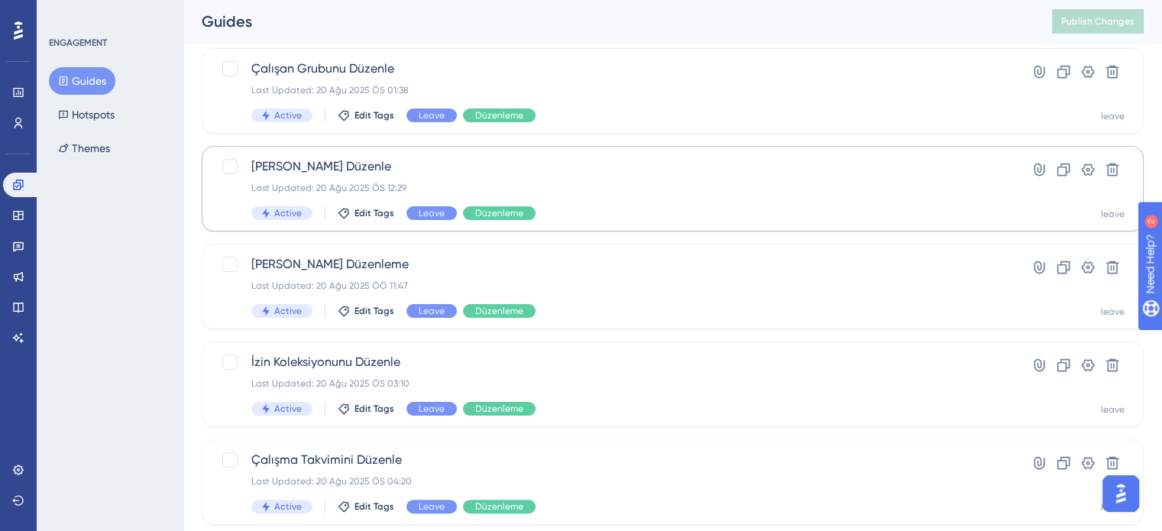
scroll to position [382, 0]
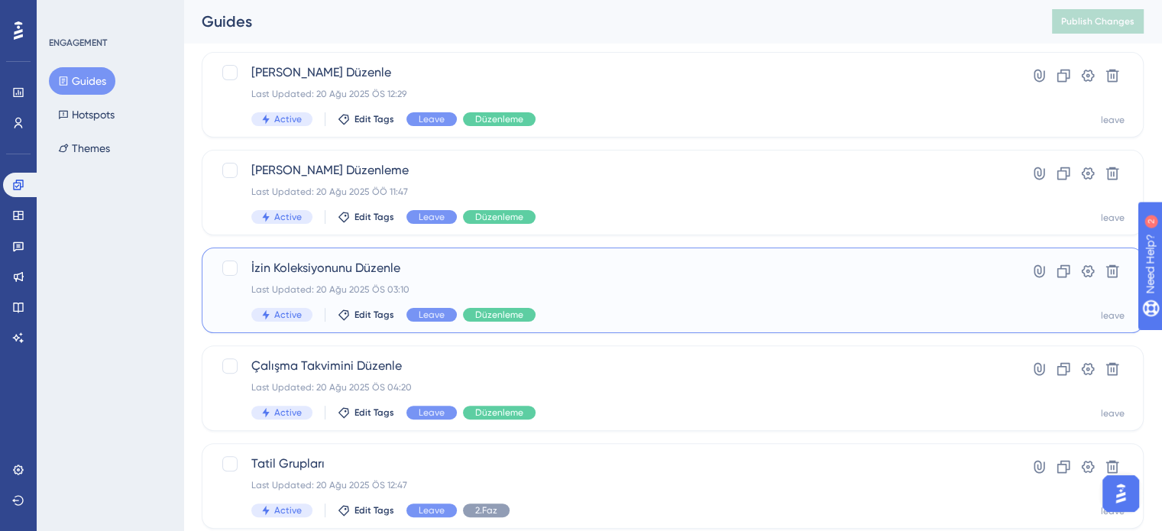
click at [562, 295] on div "Last Updated: 20 Ağu 2025 ÖS 03:10" at bounding box center [611, 289] width 721 height 12
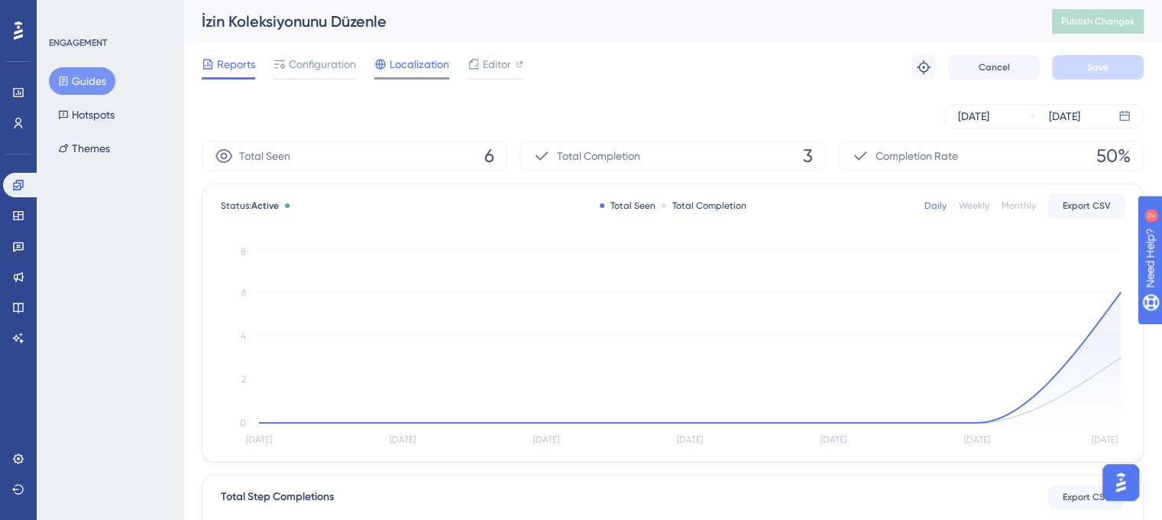
click at [396, 60] on span "Localization" at bounding box center [420, 64] width 60 height 18
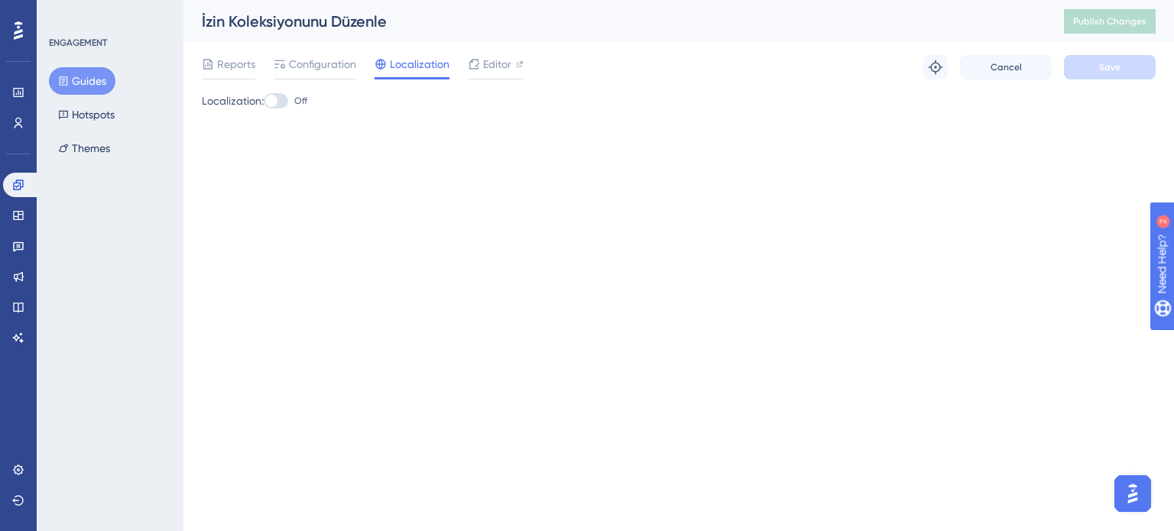
click at [85, 79] on button "Guides" at bounding box center [82, 81] width 66 height 28
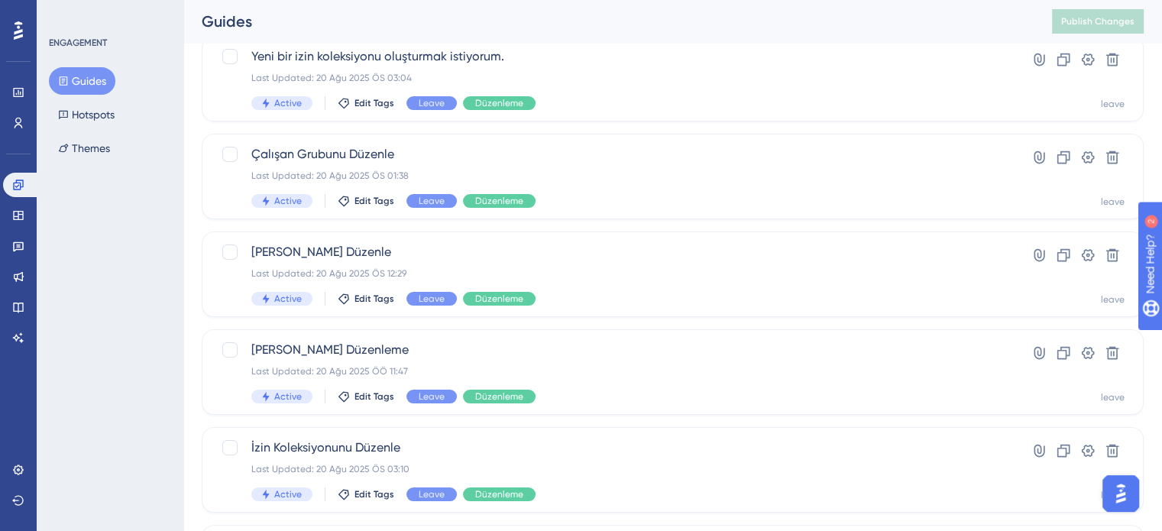
scroll to position [306, 0]
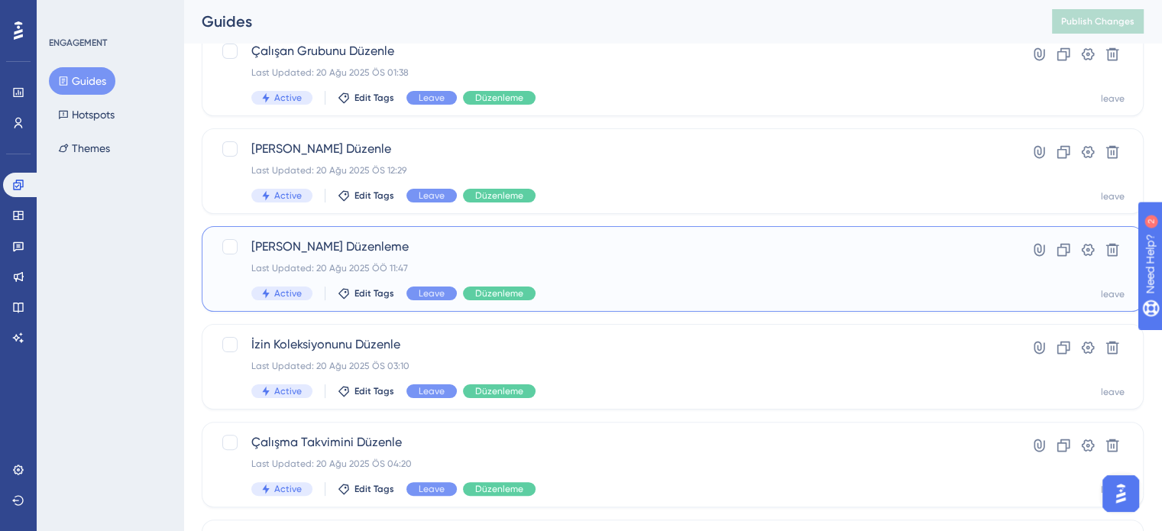
click at [552, 264] on div "Last Updated: 20 Ağu 2025 ÖÖ 11:47" at bounding box center [611, 268] width 721 height 12
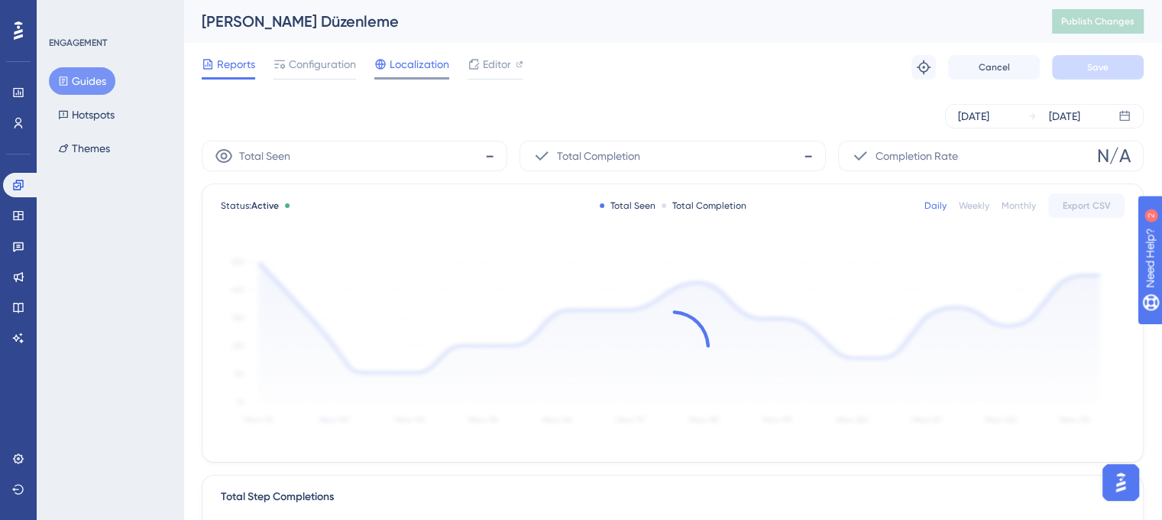
click at [425, 60] on span "Localization" at bounding box center [420, 64] width 60 height 18
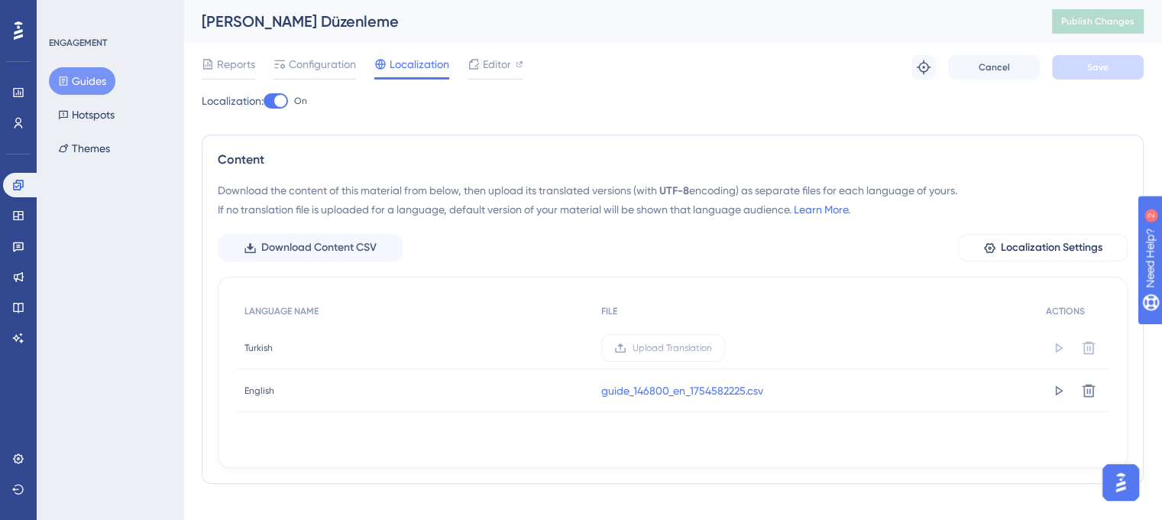
click at [277, 99] on div at bounding box center [276, 100] width 24 height 15
click at [264, 101] on input "On" at bounding box center [263, 101] width 1 height 1
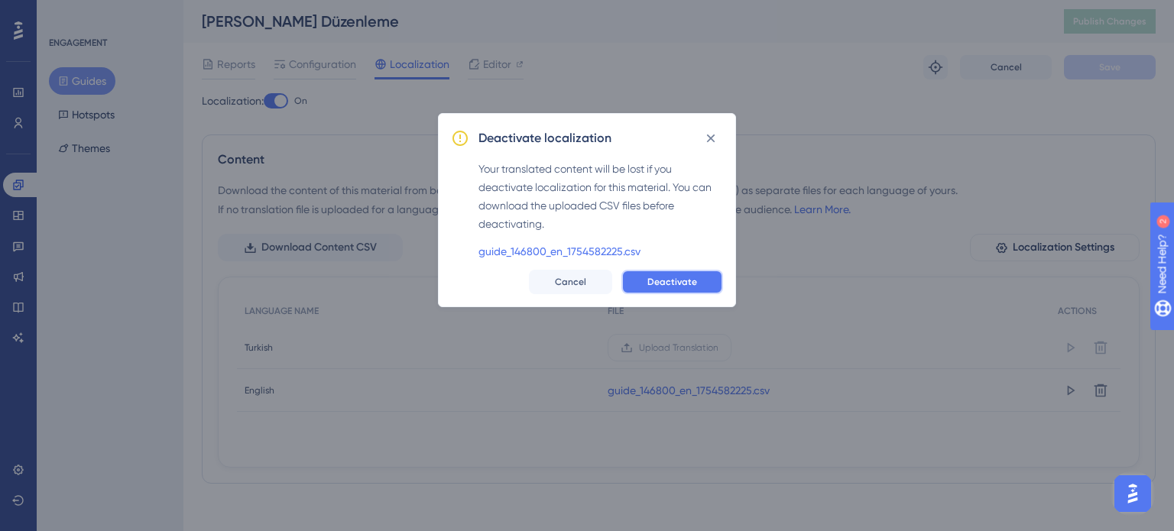
click at [662, 280] on span "Deactivate" at bounding box center [672, 282] width 50 height 12
checkbox input "false"
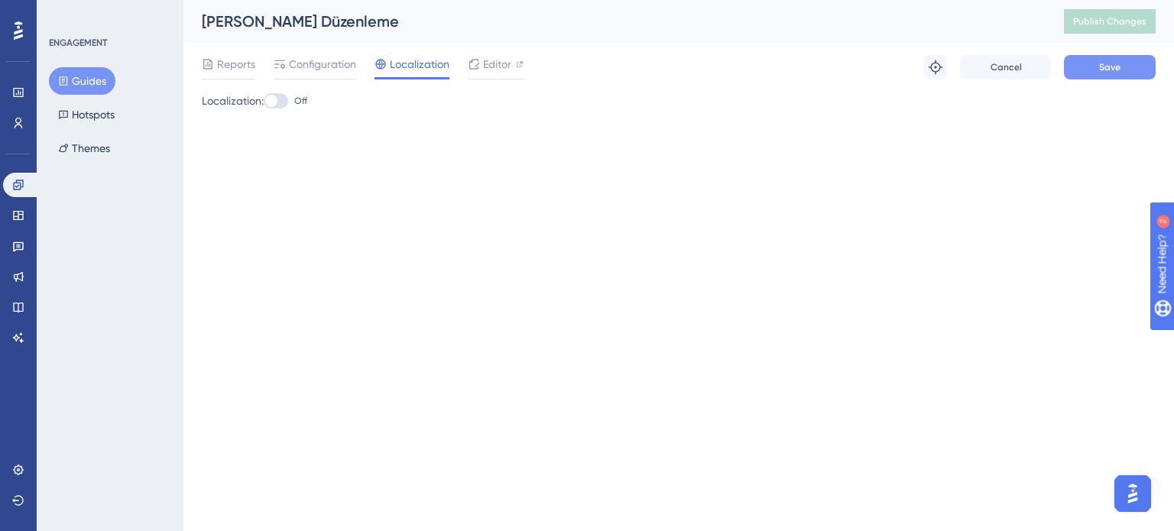
click at [1103, 63] on span "Save" at bounding box center [1109, 67] width 21 height 12
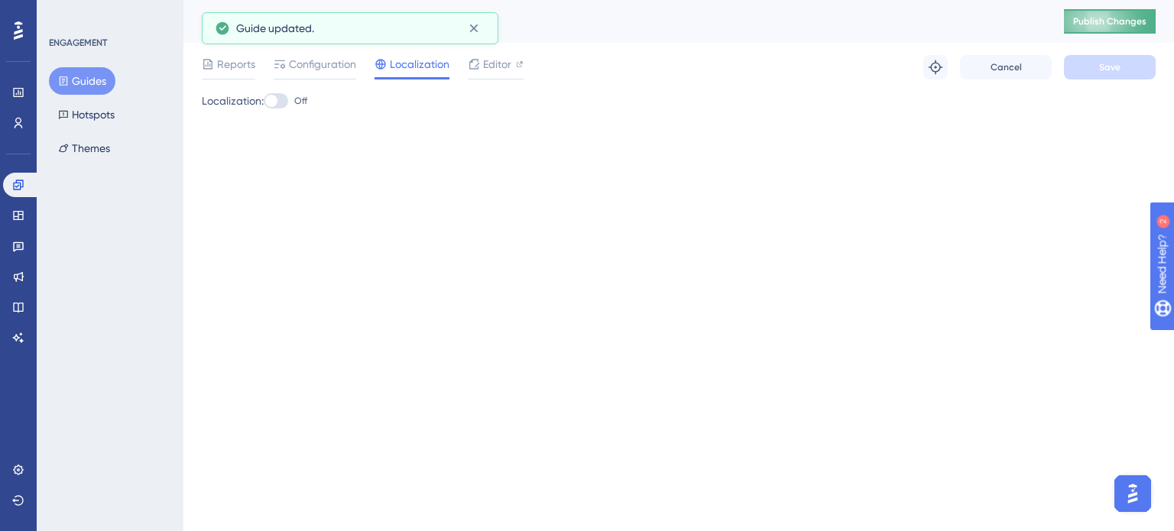
click at [1094, 22] on span "Publish Changes" at bounding box center [1109, 21] width 73 height 12
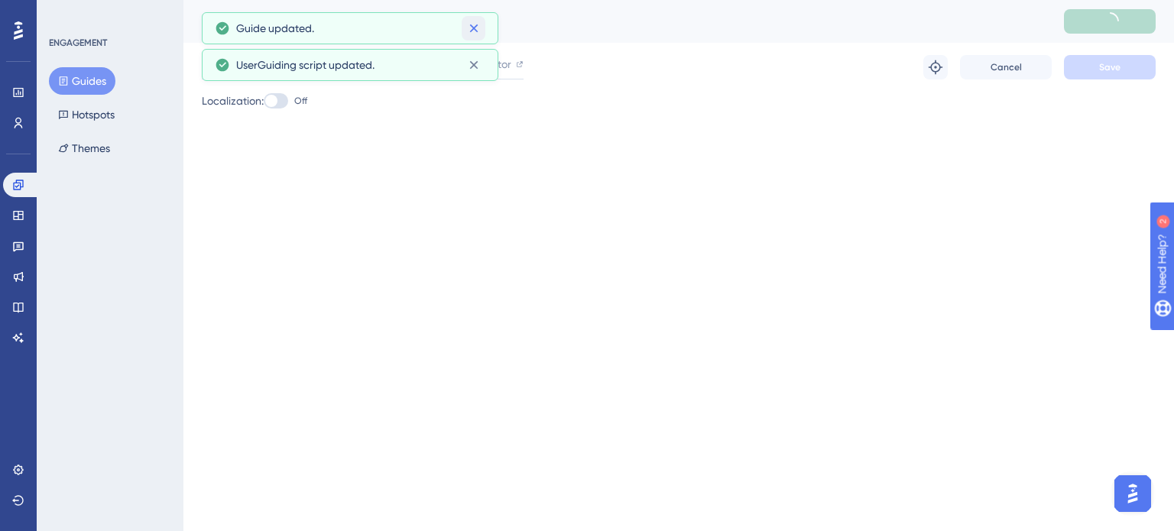
click at [474, 29] on icon at bounding box center [473, 28] width 8 height 8
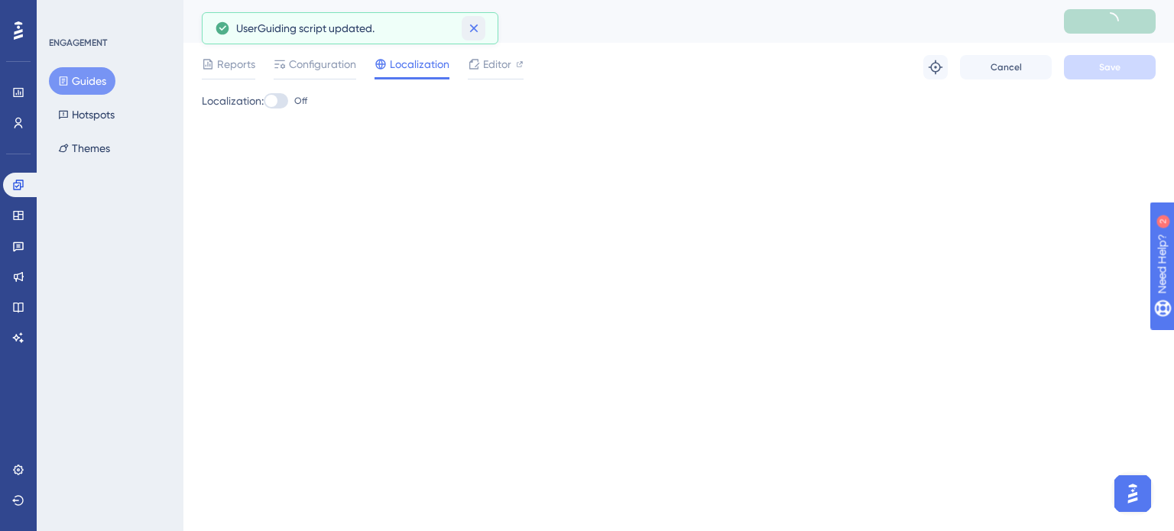
click at [469, 24] on icon at bounding box center [473, 28] width 15 height 15
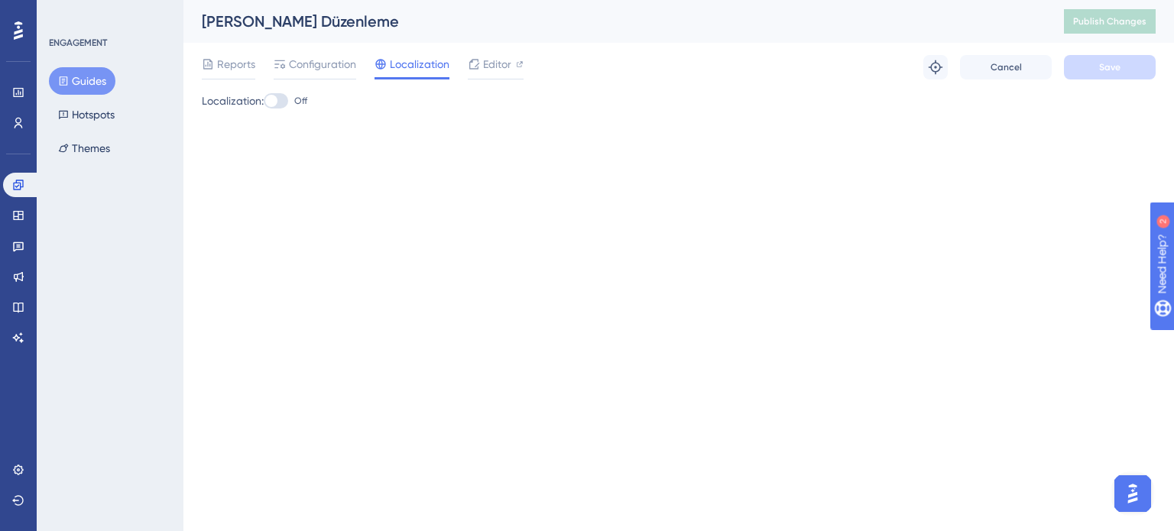
click at [85, 76] on button "Guides" at bounding box center [82, 81] width 66 height 28
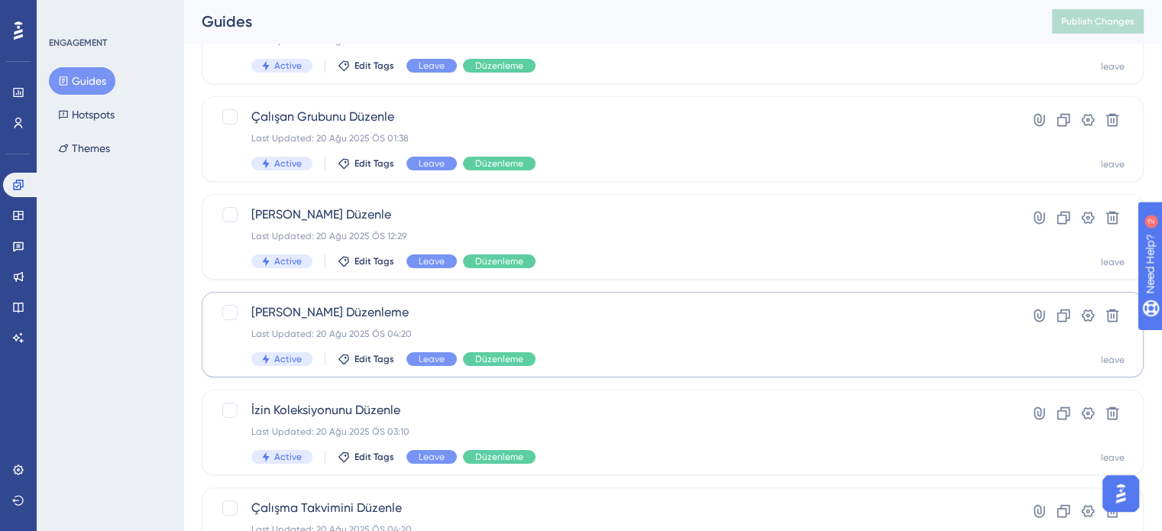
scroll to position [306, 0]
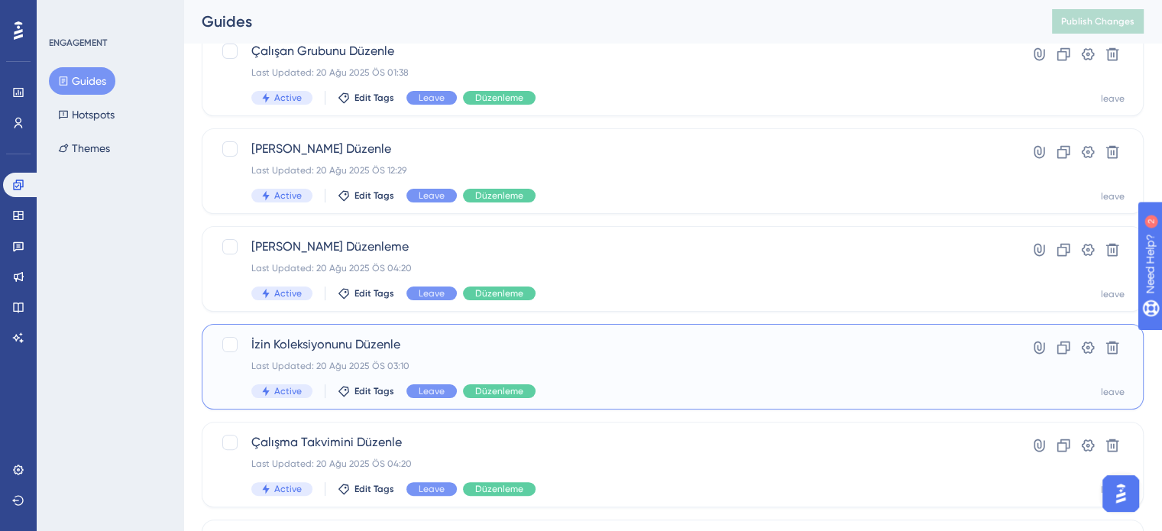
click at [563, 350] on span "İzin Koleksiyonunu Düzenle" at bounding box center [611, 344] width 721 height 18
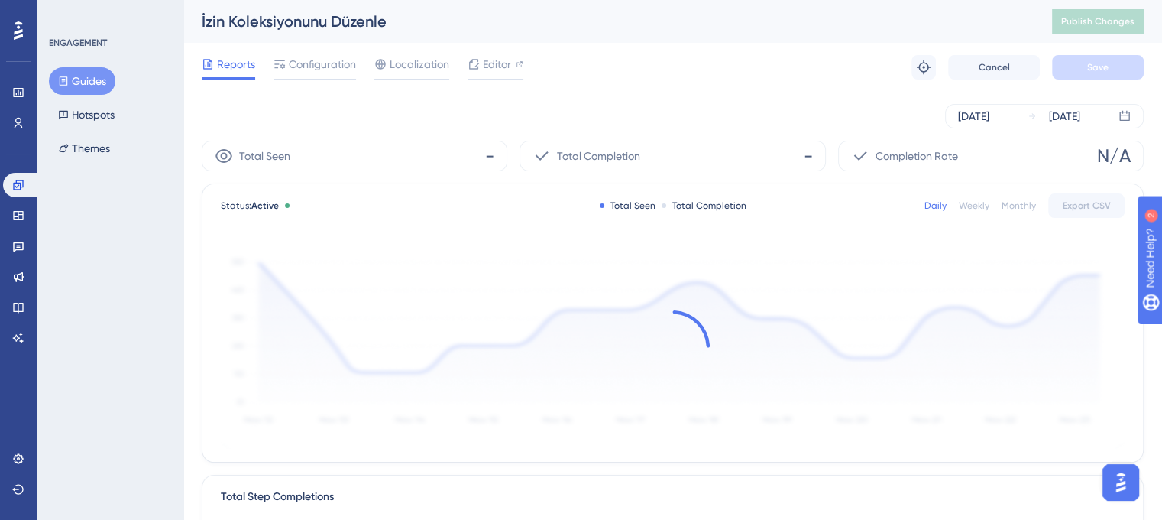
click at [86, 83] on button "Guides" at bounding box center [82, 81] width 66 height 28
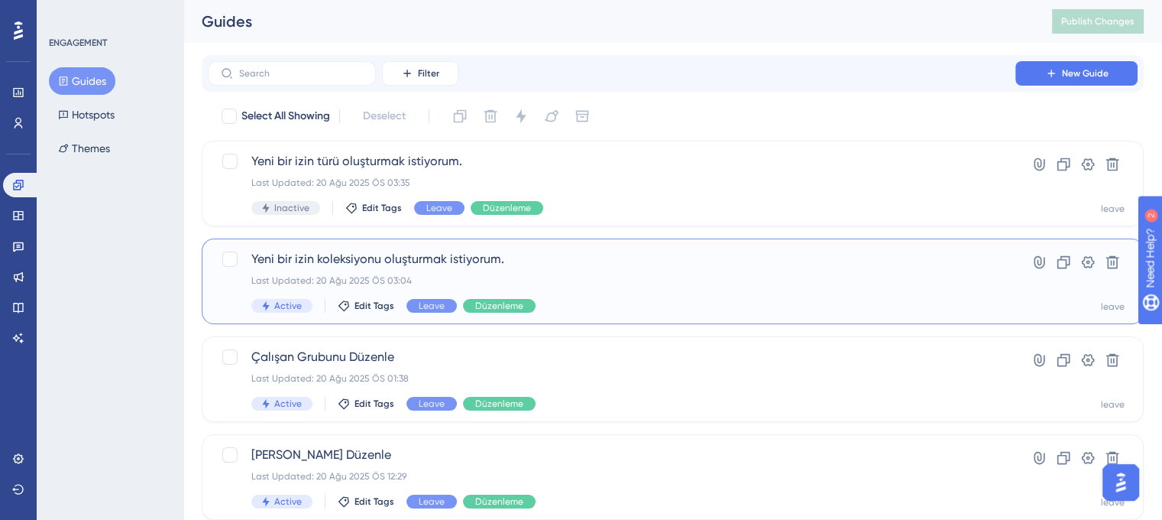
click at [560, 271] on div "Yeni bir izin koleksiyonu oluşturmak istiyorum. Last Updated: 20 Ağu 2025 ÖS 03…" at bounding box center [611, 281] width 721 height 63
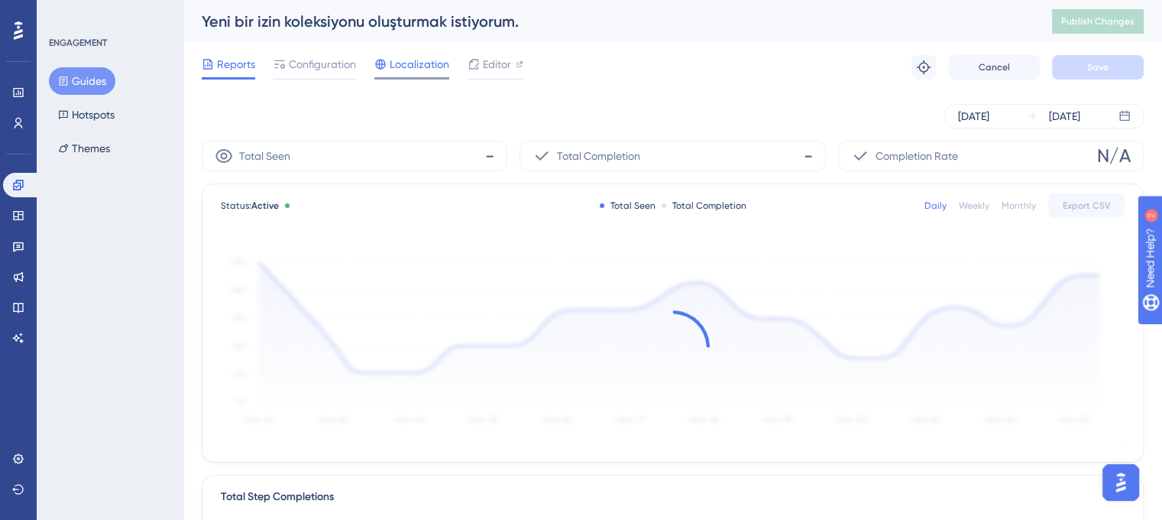
click at [406, 65] on span "Localization" at bounding box center [420, 64] width 60 height 18
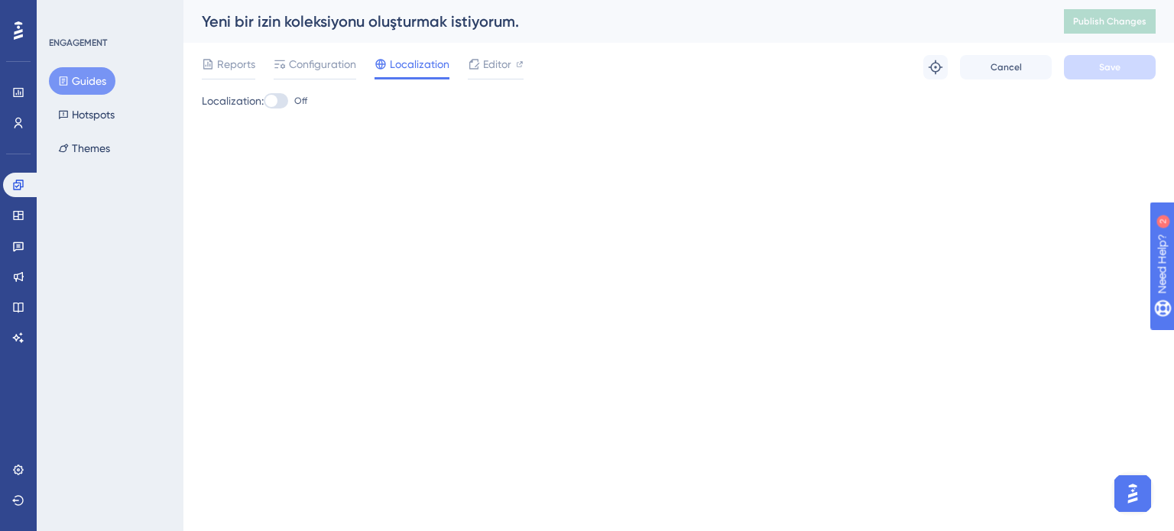
click at [86, 77] on button "Guides" at bounding box center [82, 81] width 66 height 28
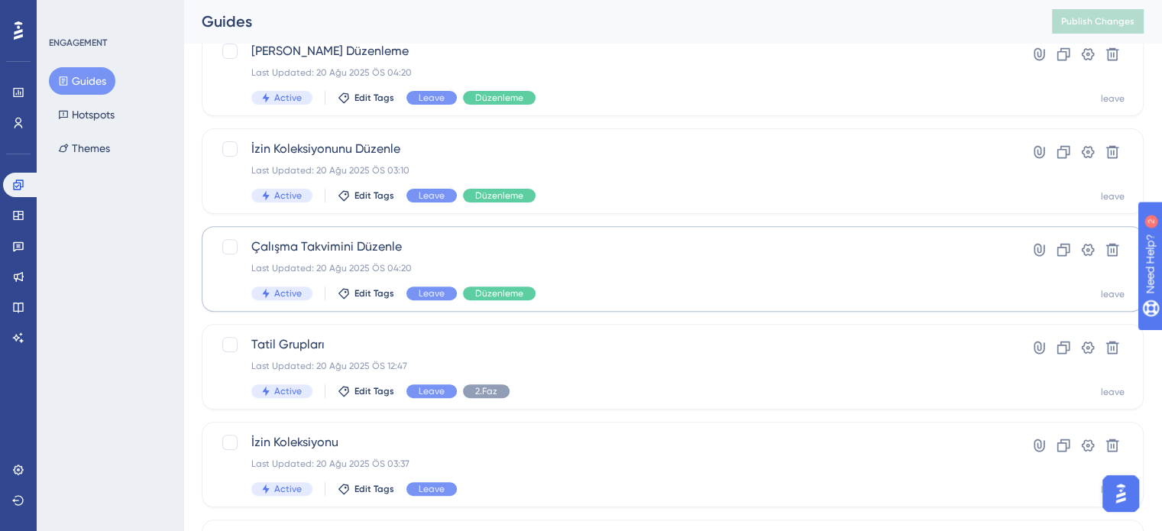
scroll to position [425, 0]
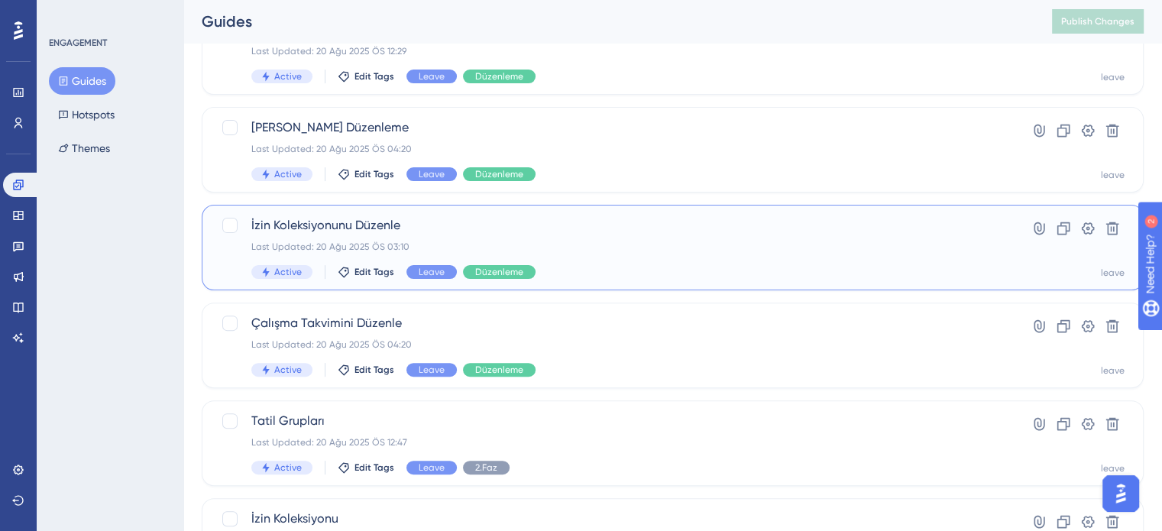
click at [474, 232] on span "İzin Koleksiyonunu Düzenle" at bounding box center [611, 225] width 721 height 18
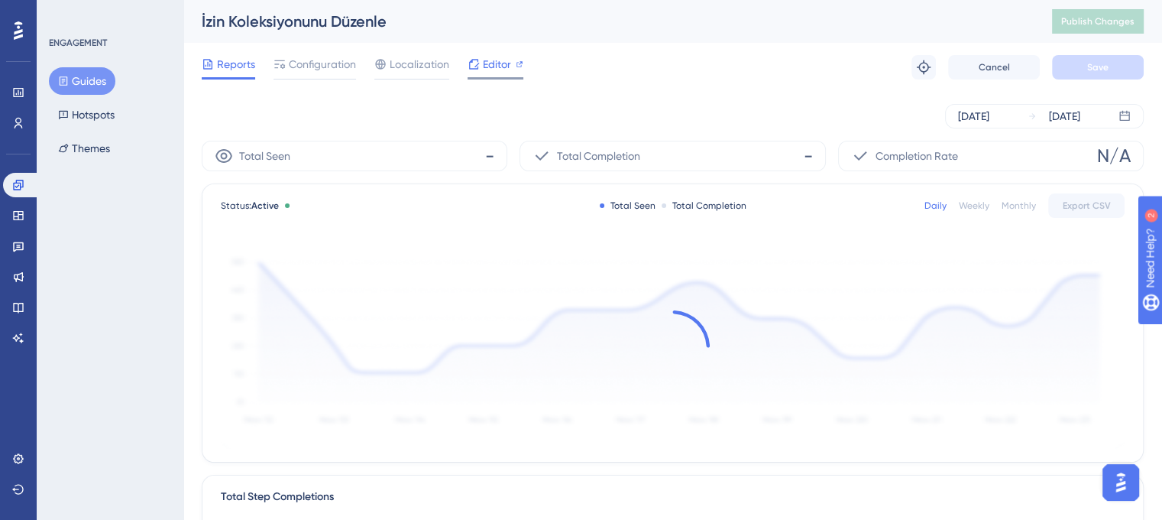
click at [500, 65] on span "Editor" at bounding box center [497, 64] width 28 height 18
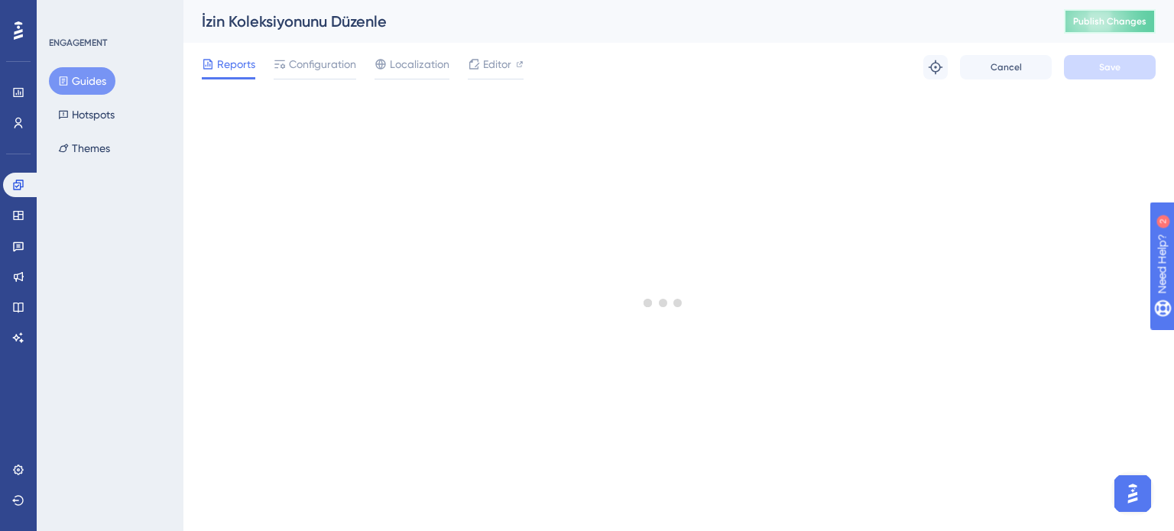
click at [1102, 22] on span "Publish Changes" at bounding box center [1109, 21] width 73 height 12
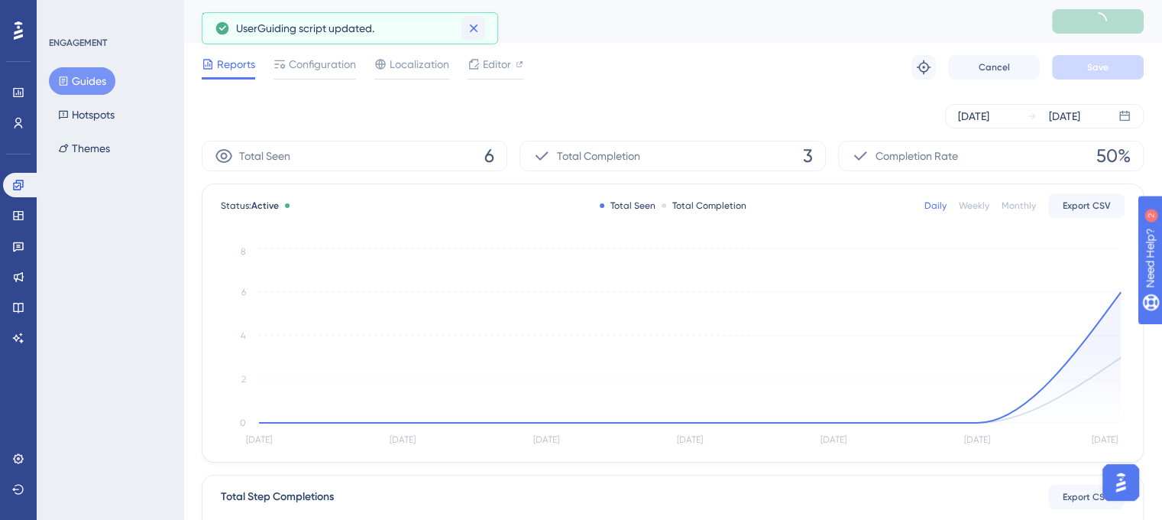
click at [478, 27] on icon at bounding box center [473, 28] width 15 height 15
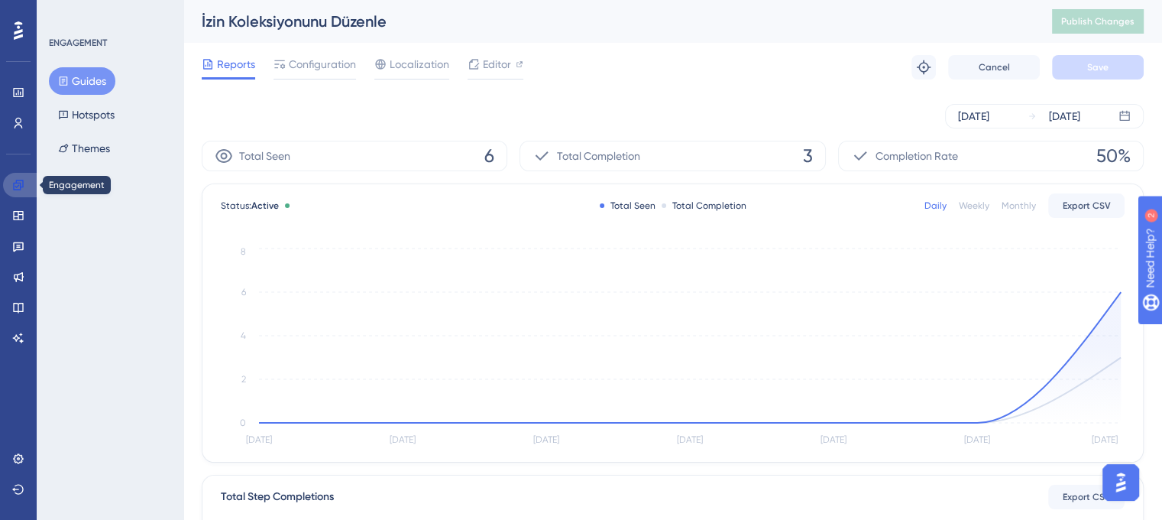
click at [18, 186] on icon at bounding box center [18, 185] width 12 height 12
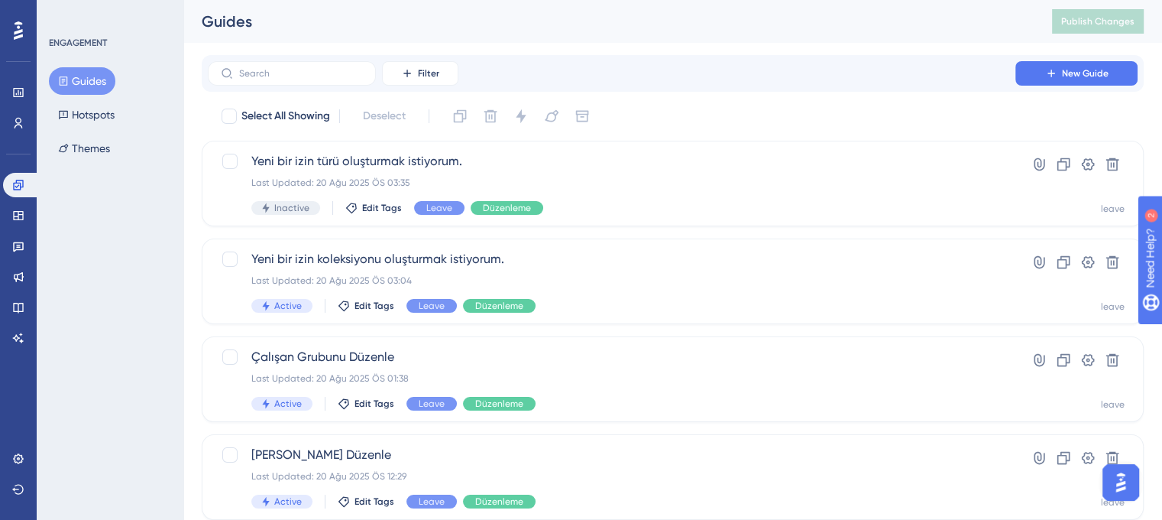
click at [89, 89] on button "Guides" at bounding box center [82, 81] width 66 height 28
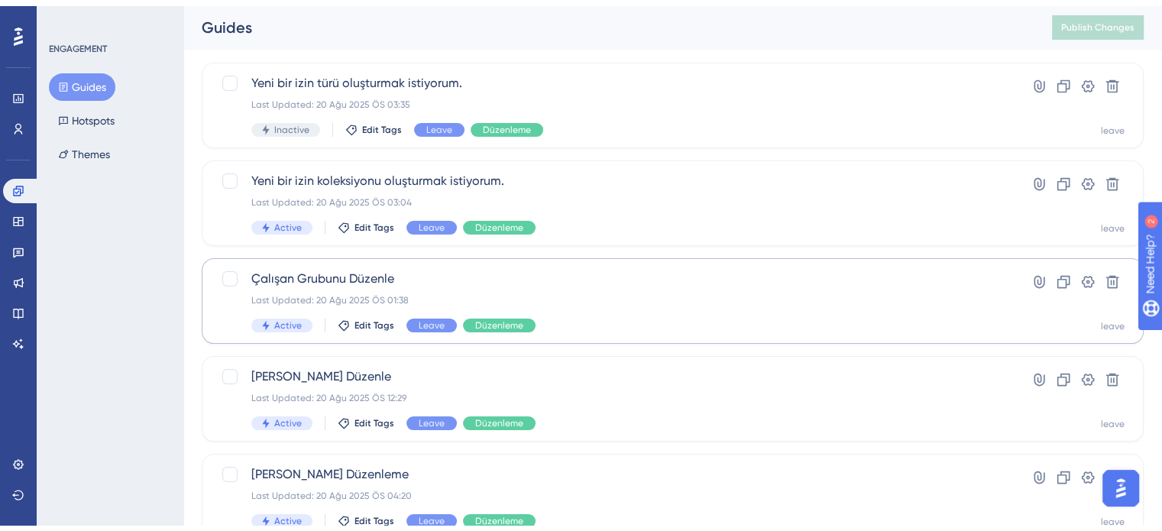
scroll to position [229, 0]
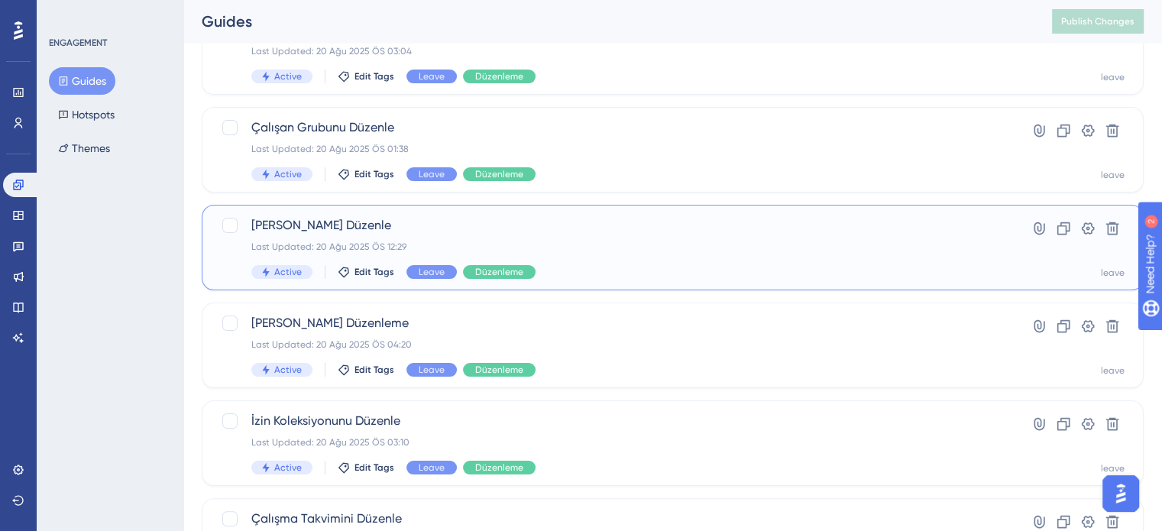
click at [536, 245] on div "Last Updated: 20 Ağu 2025 ÖS 12:29" at bounding box center [611, 247] width 721 height 12
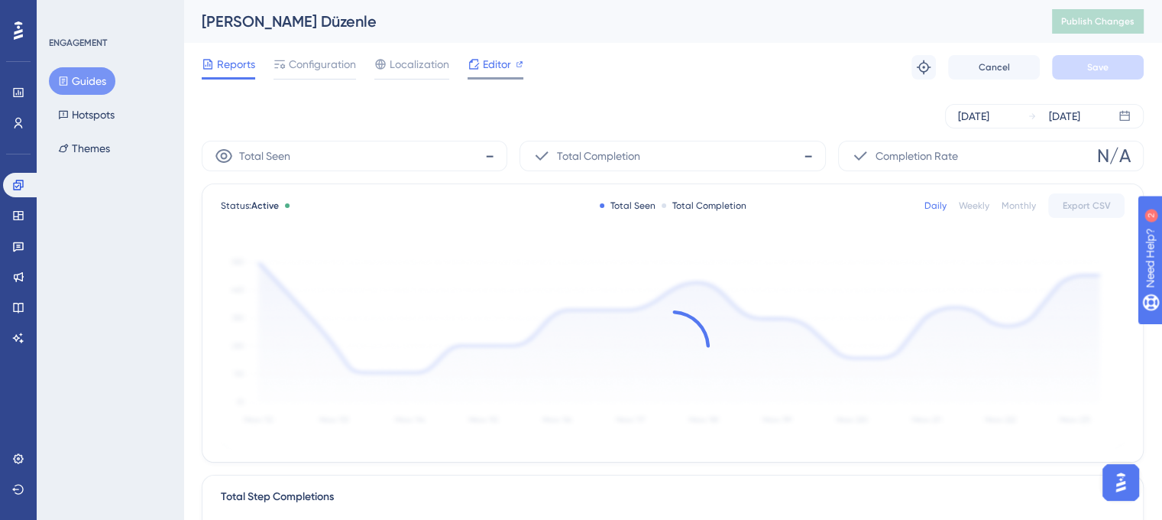
click at [494, 65] on span "Editor" at bounding box center [497, 64] width 28 height 18
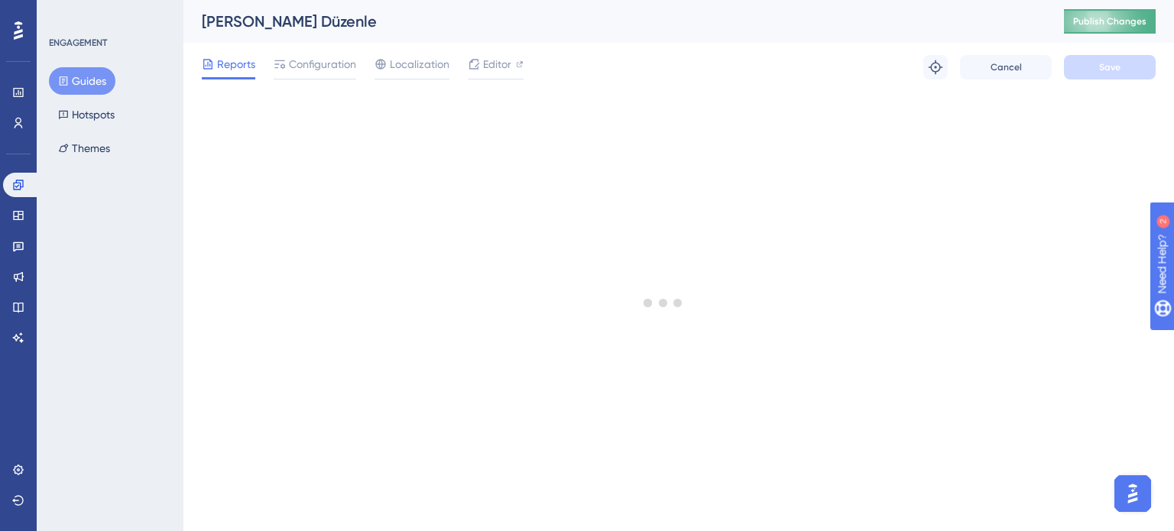
click at [1096, 15] on button "Publish Changes" at bounding box center [1110, 21] width 92 height 24
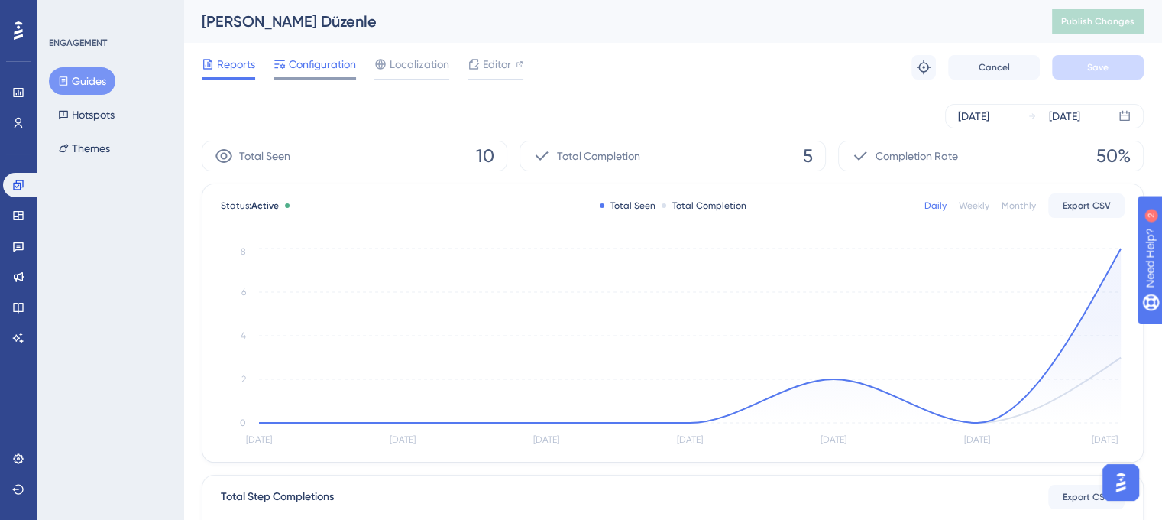
click at [321, 60] on span "Configuration" at bounding box center [322, 64] width 67 height 18
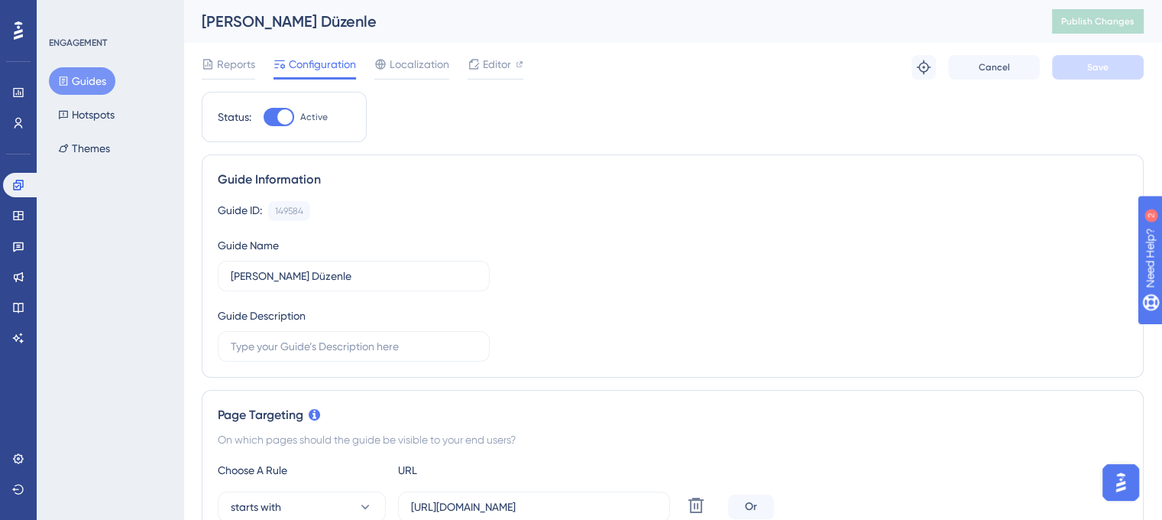
click at [92, 80] on button "Guides" at bounding box center [82, 81] width 66 height 28
